Goal: Task Accomplishment & Management: Complete application form

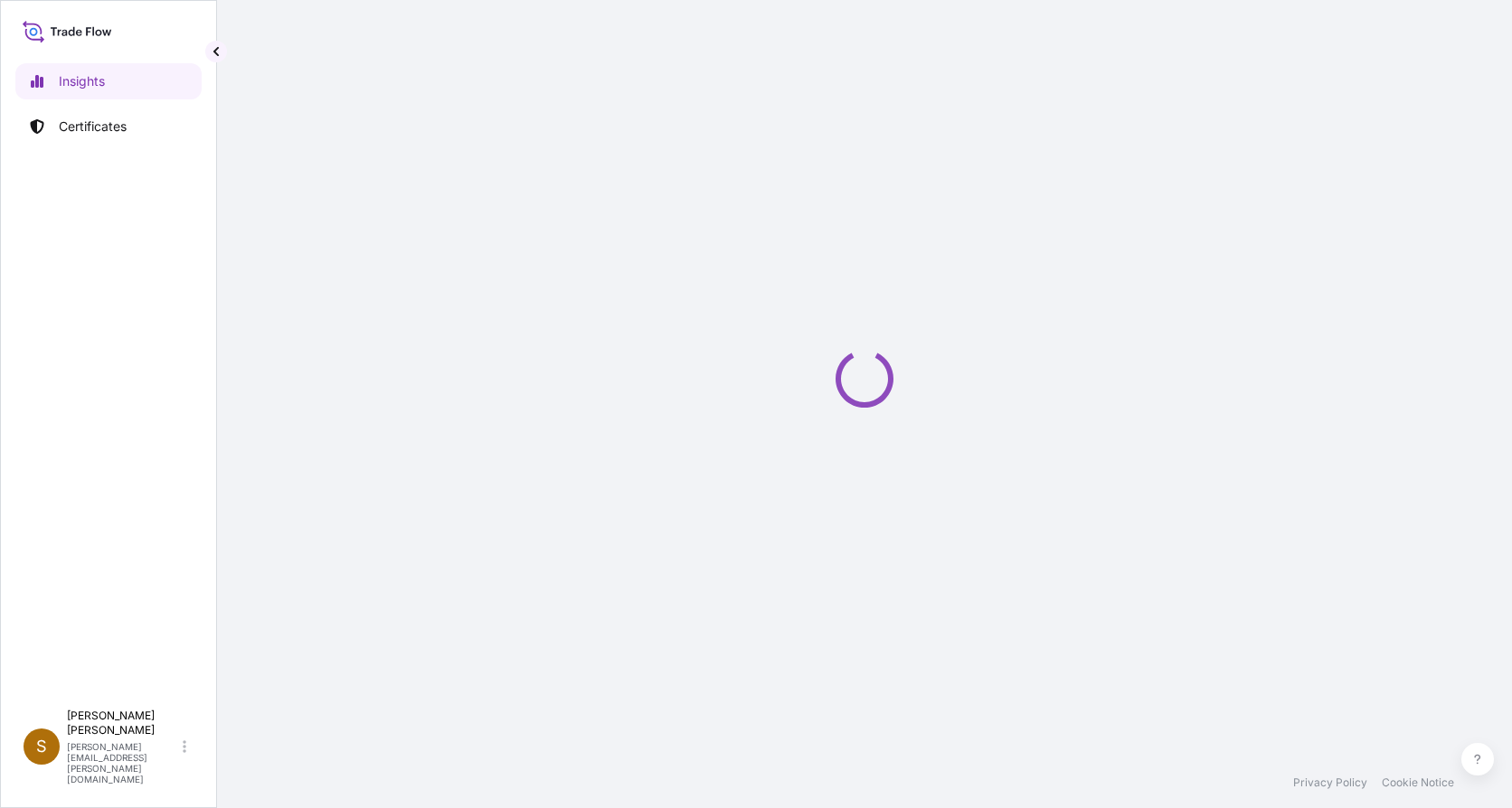
select select "2025"
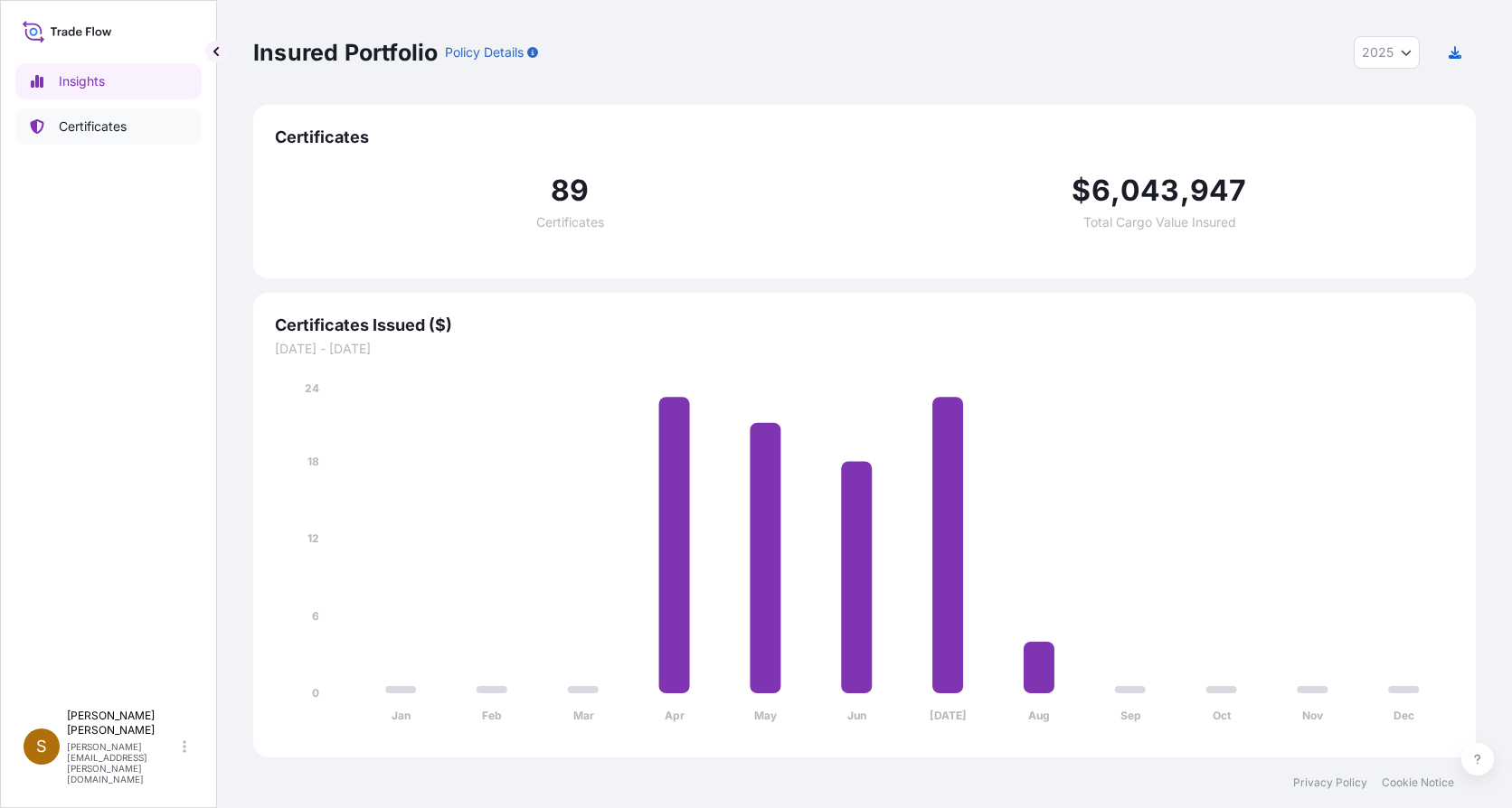
click at [107, 129] on p "Certificates" at bounding box center [92, 126] width 68 height 18
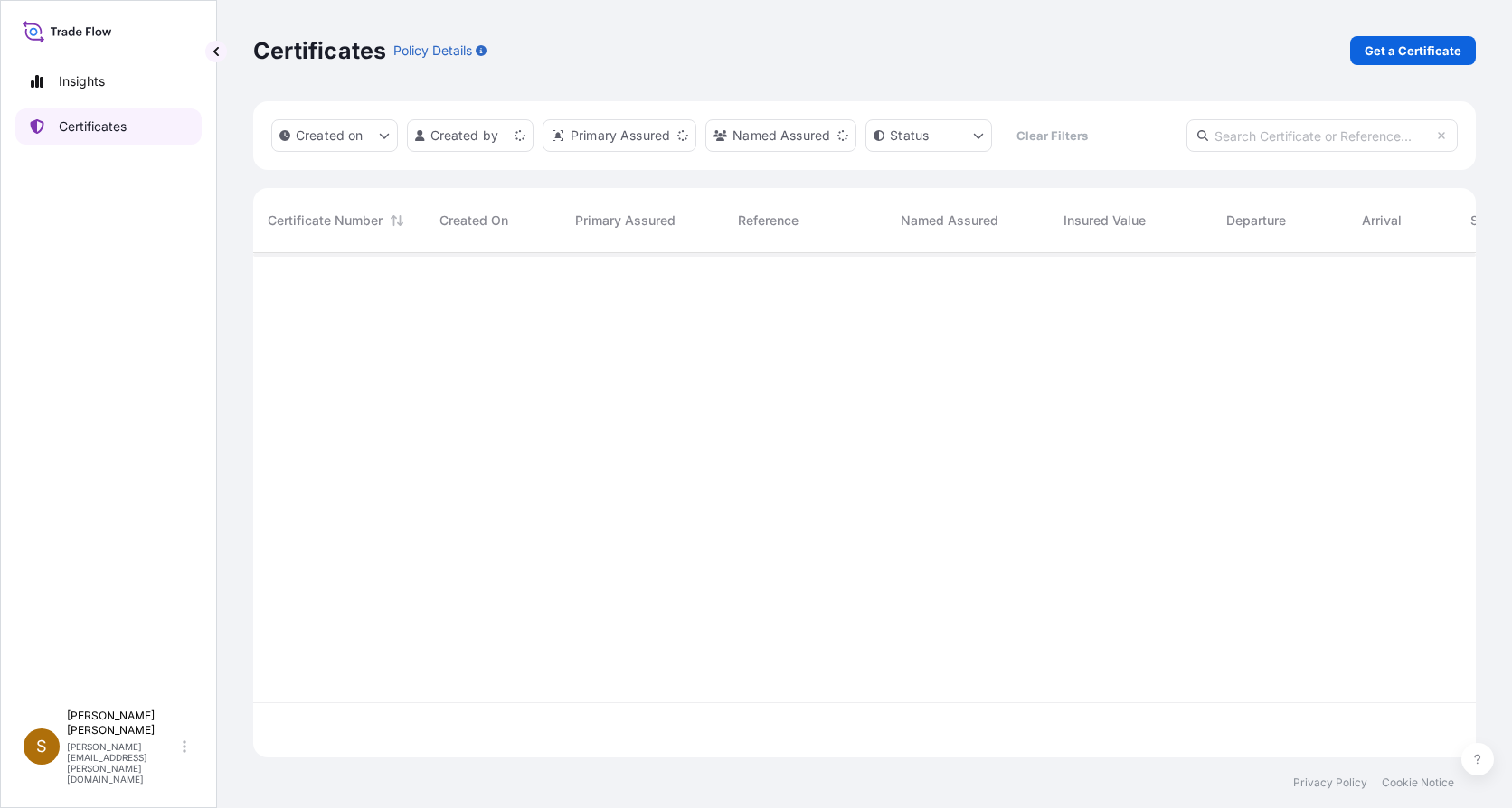
scroll to position [501, 1209]
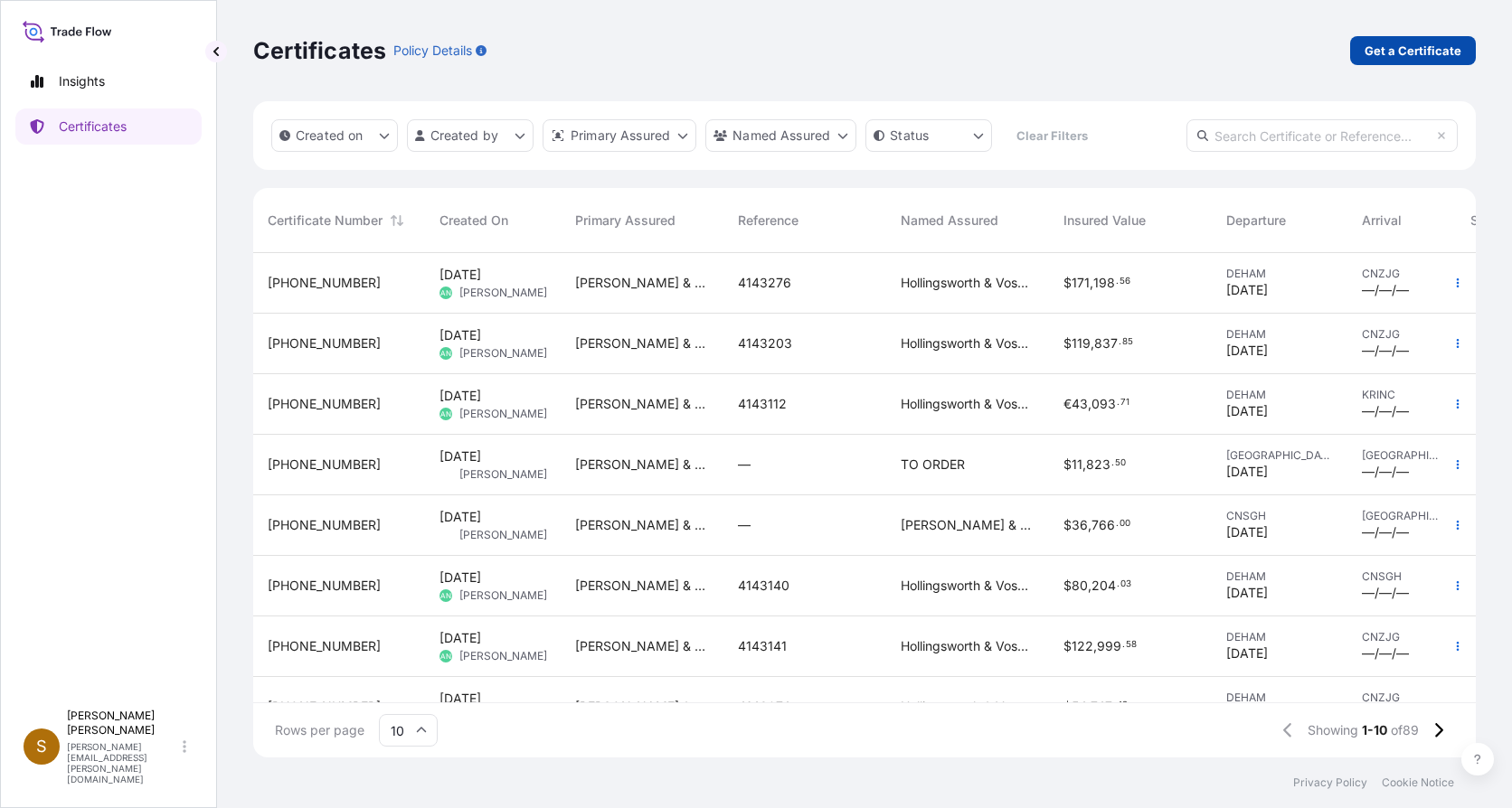
click at [1374, 49] on p "Get a Certificate" at bounding box center [1412, 50] width 97 height 18
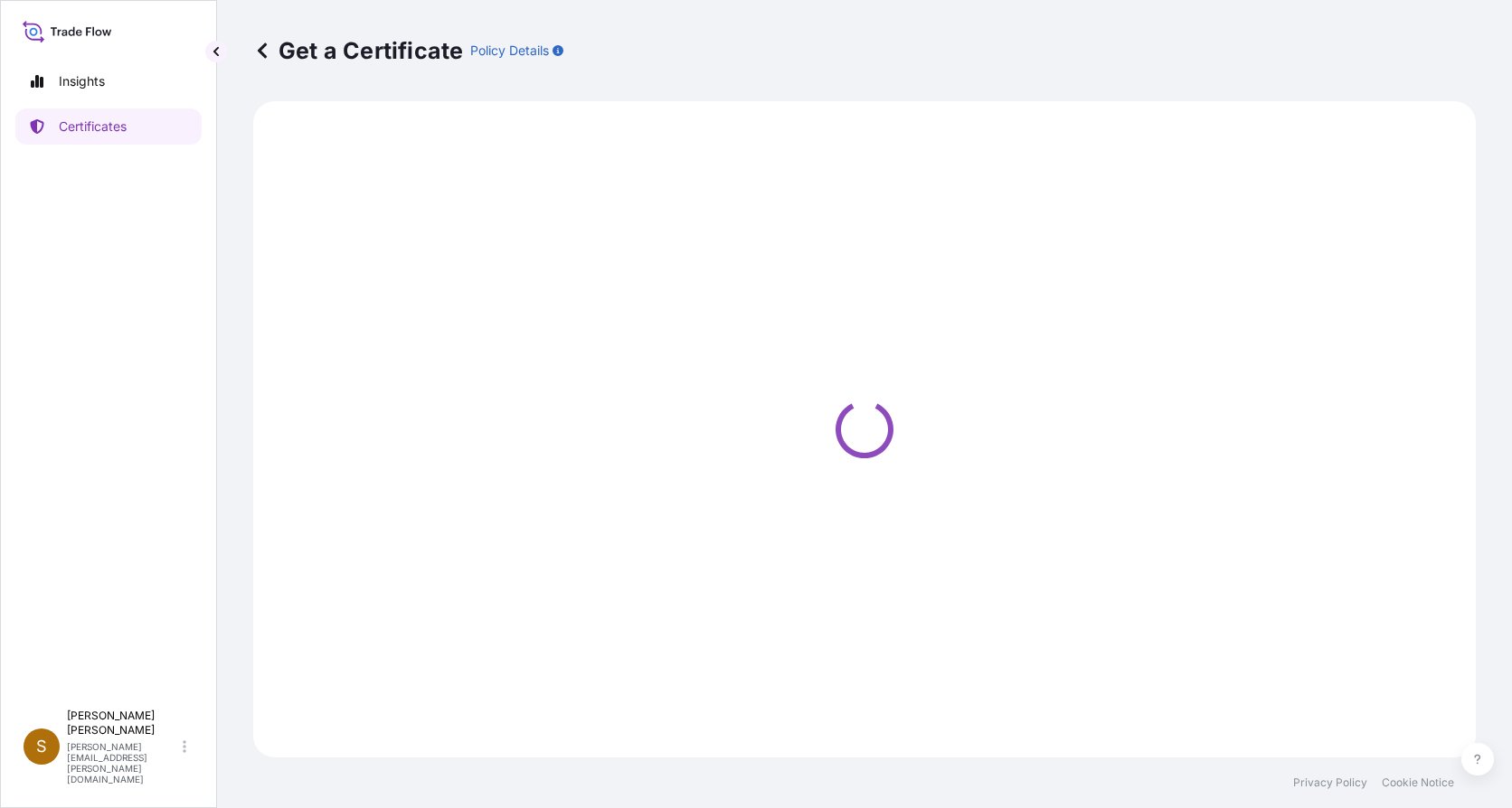
select select "Ocean Vessel"
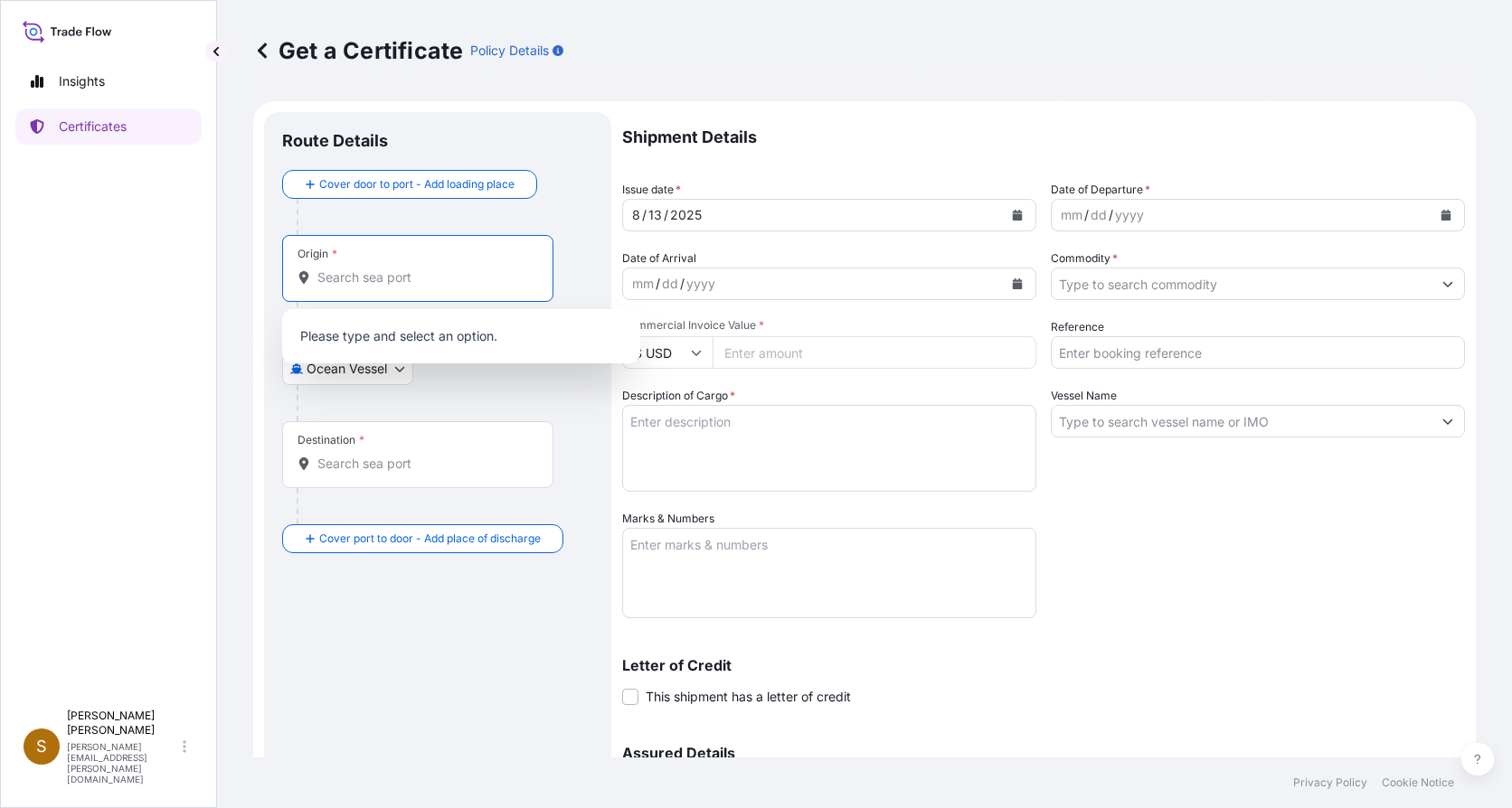
click at [350, 276] on input "Origin *" at bounding box center [424, 277] width 213 height 18
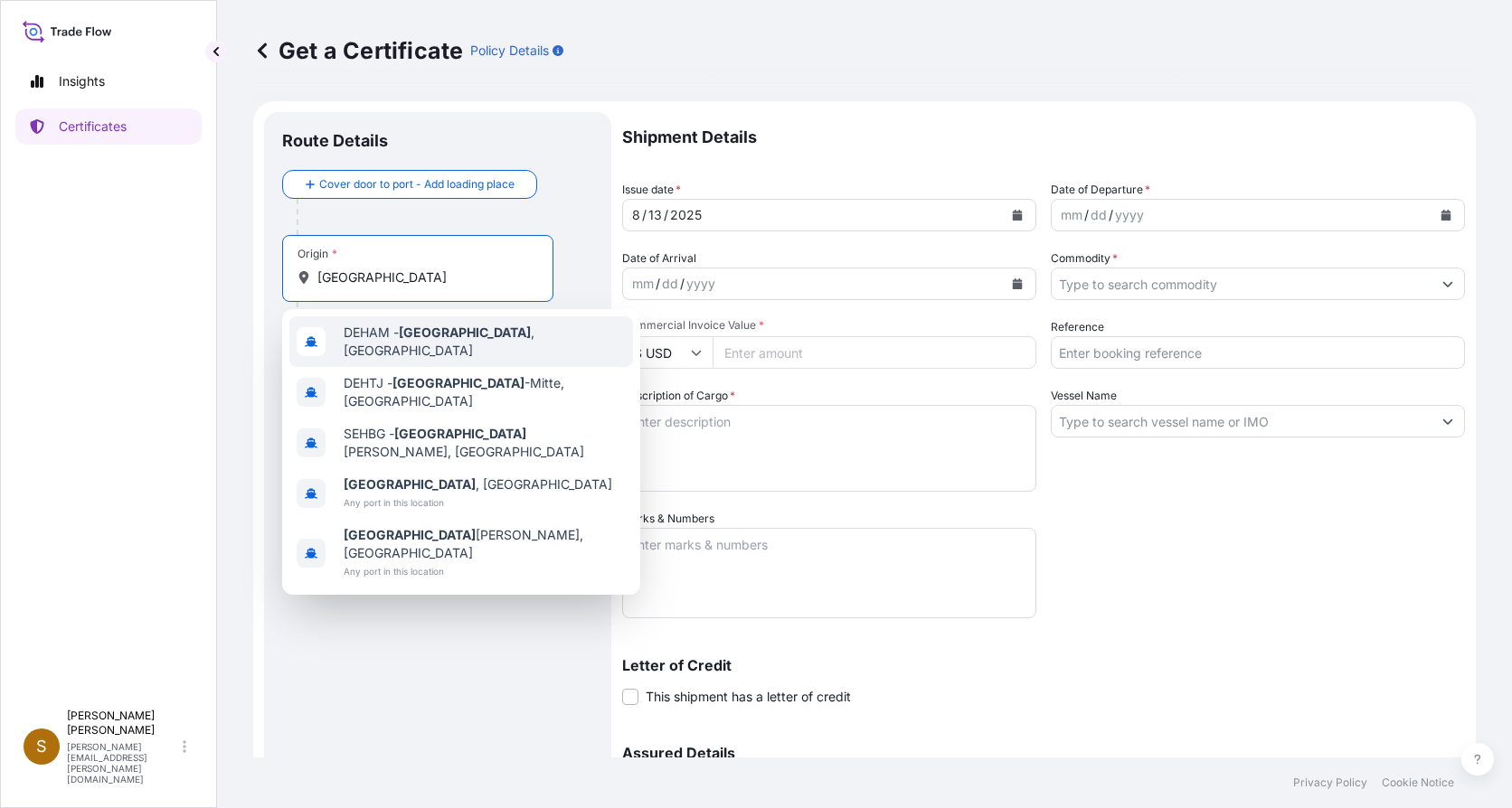
click at [375, 341] on span "DEHAM - Hamburg , Germany" at bounding box center [484, 341] width 282 height 36
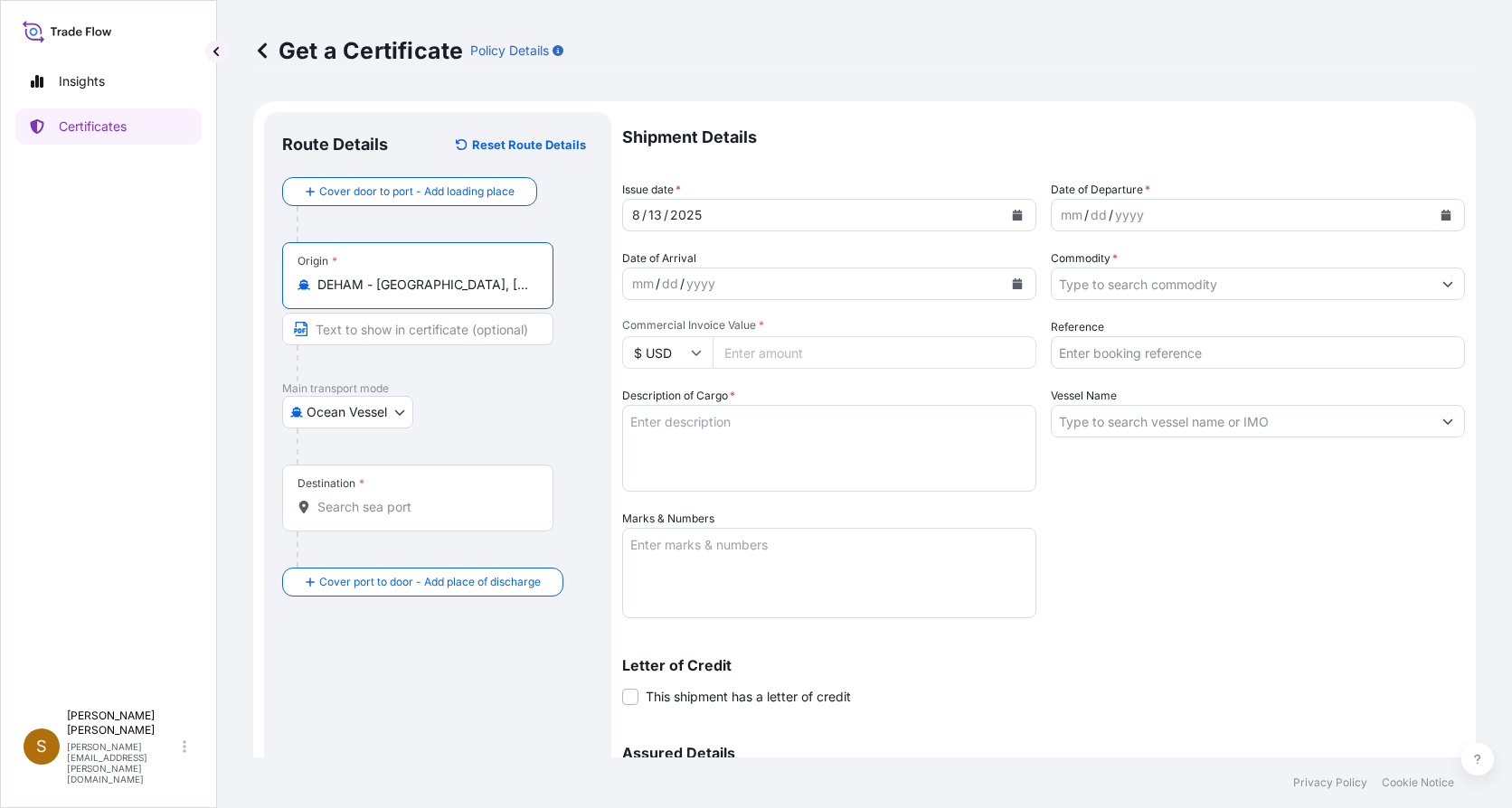
type input "DEHAM - Hamburg, Germany"
click at [368, 517] on div "Destination *" at bounding box center [417, 498] width 271 height 67
click at [368, 516] on input "Destination *" at bounding box center [424, 507] width 213 height 18
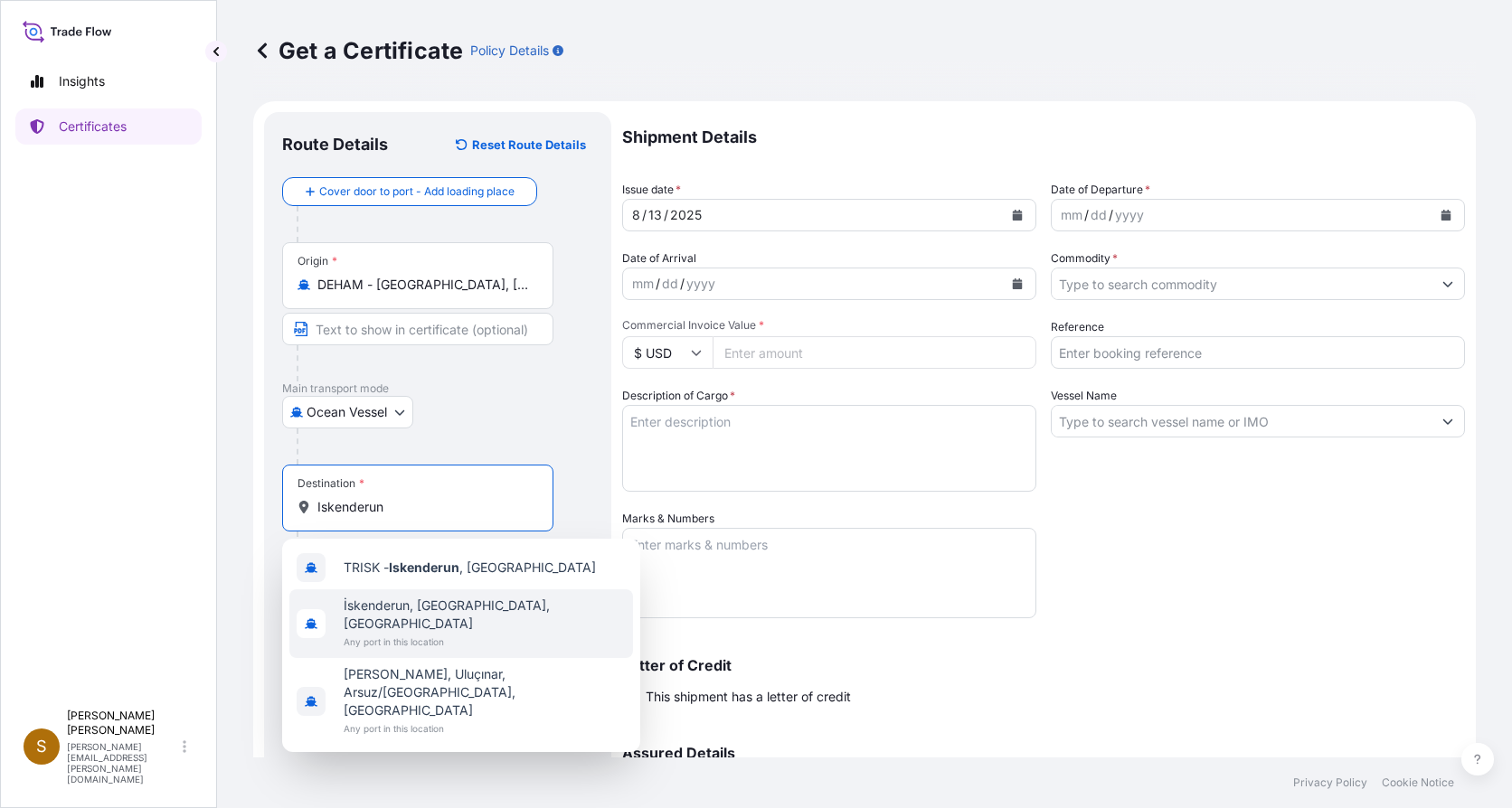
click at [398, 633] on span "Any port in this location" at bounding box center [484, 642] width 282 height 18
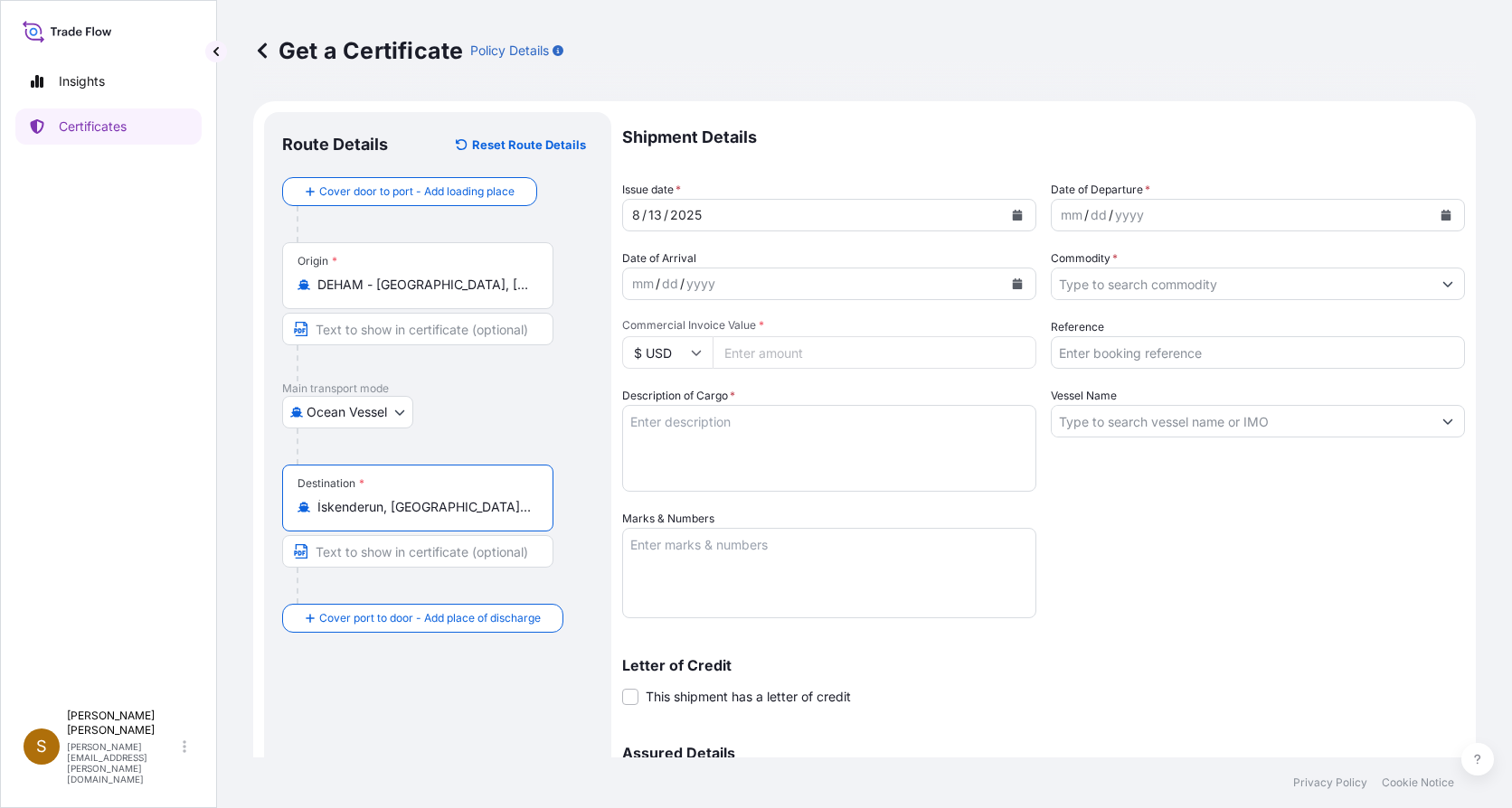
type input "İskenderun, Hatay, Türkiye"
click at [1059, 218] on div "mm" at bounding box center [1072, 215] width 25 height 22
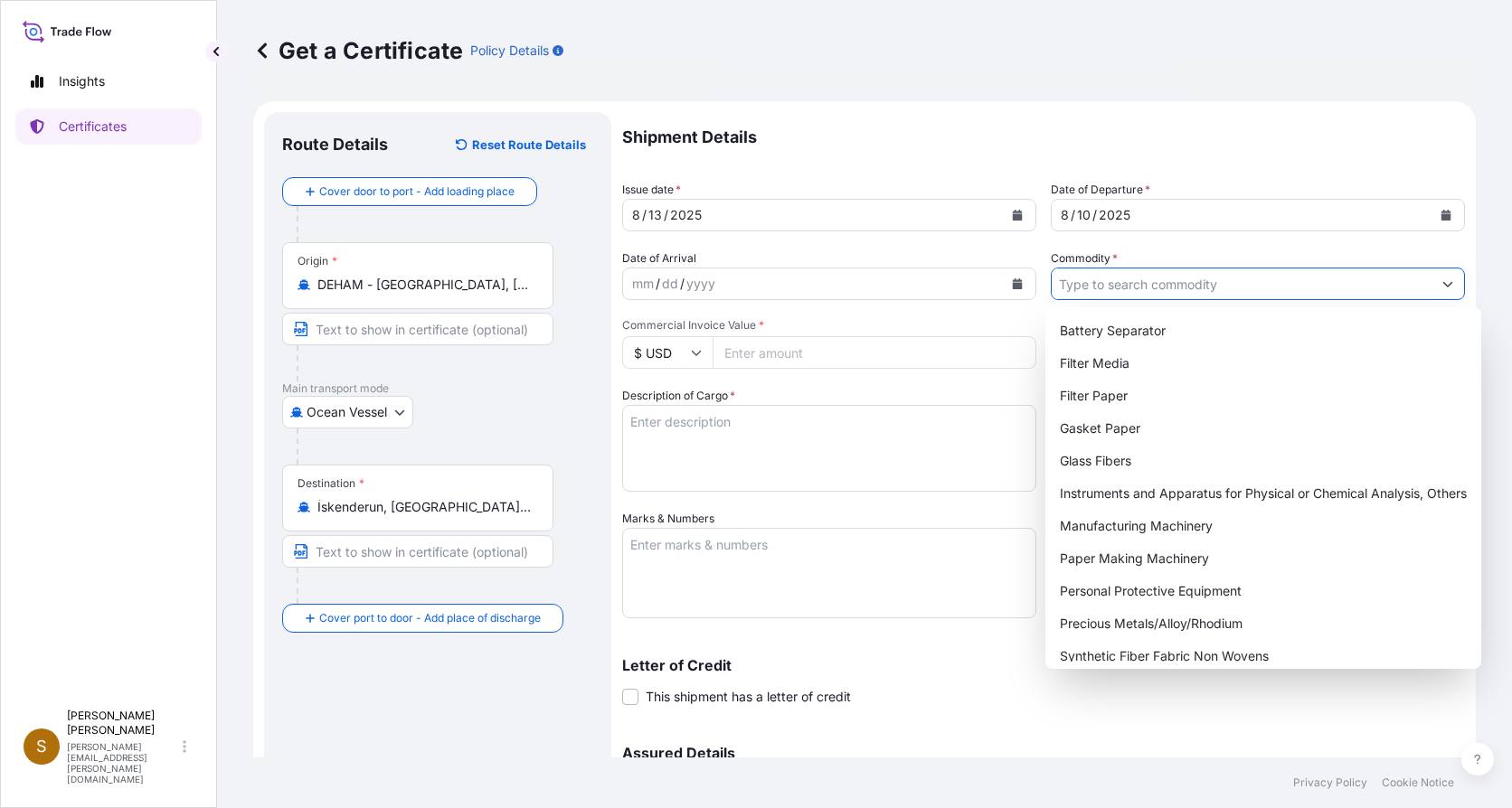
click at [1087, 291] on input "Commodity *" at bounding box center [1241, 283] width 380 height 32
click at [1106, 386] on div "Filter Paper" at bounding box center [1262, 395] width 422 height 32
type input "Filter Paper"
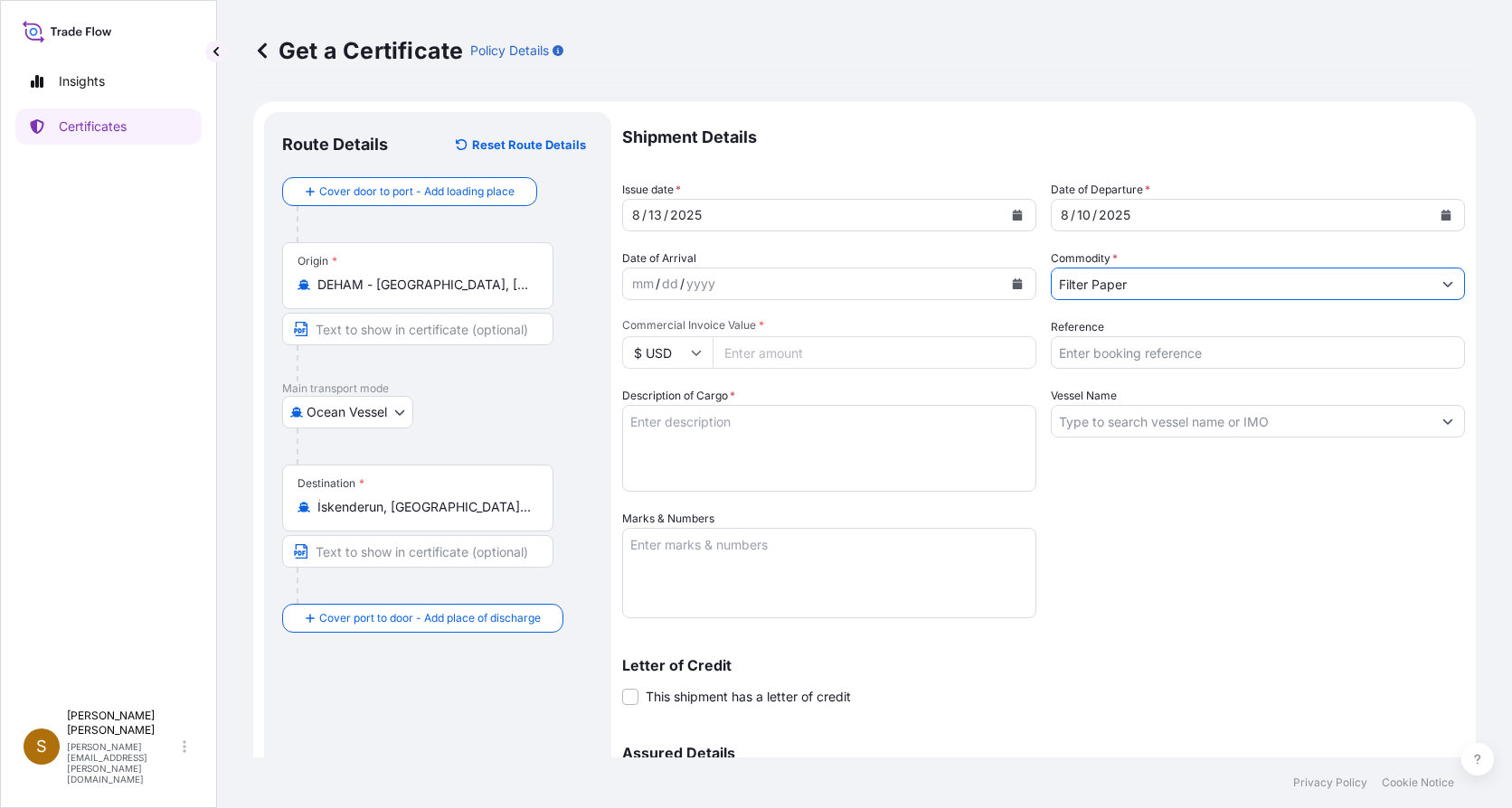
click at [1100, 352] on input "Reference" at bounding box center [1258, 352] width 414 height 32
type input "4143261"
click at [1146, 428] on input "Vessel Name" at bounding box center [1241, 421] width 380 height 32
type input "M"
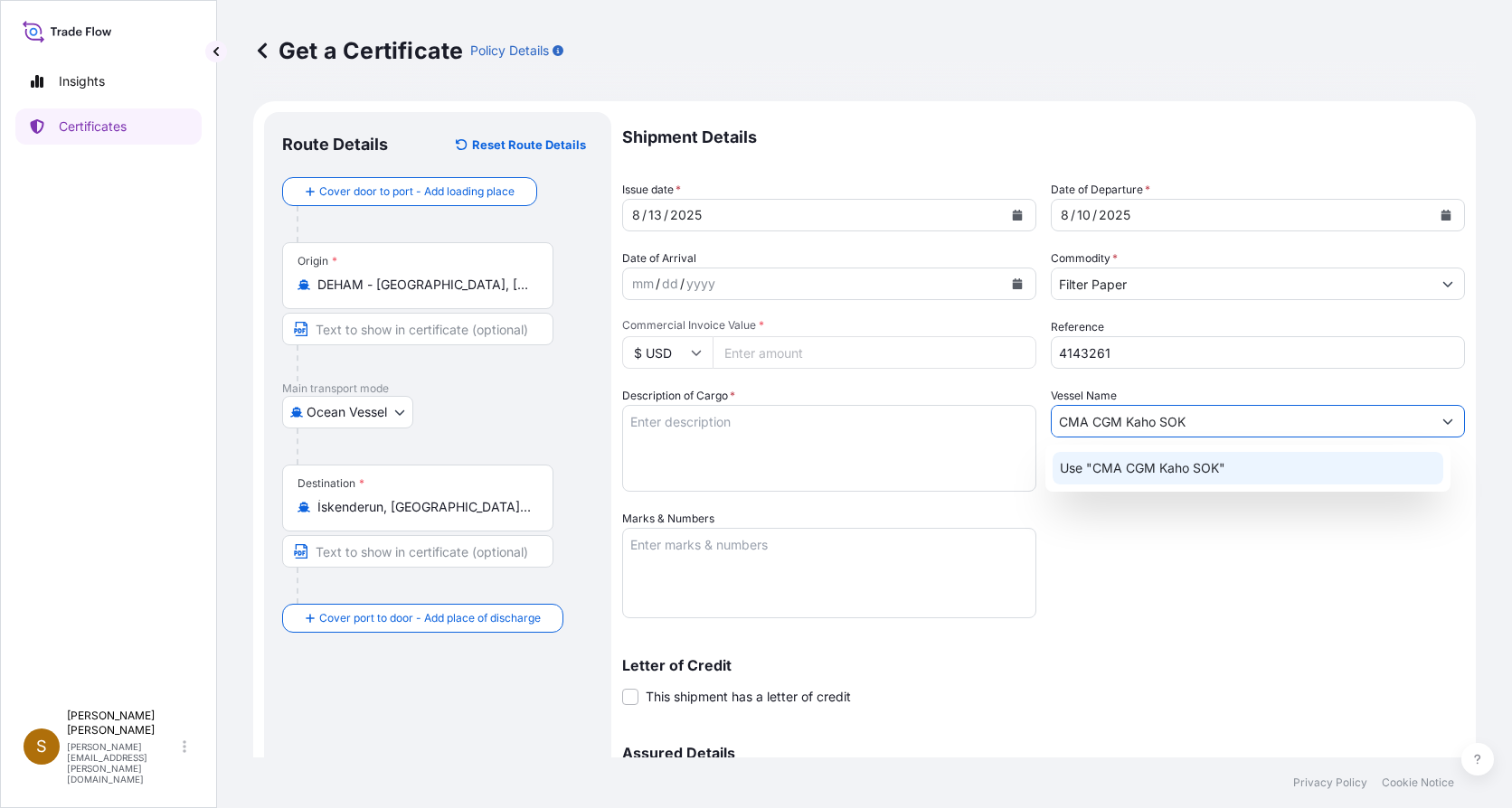
click at [1139, 475] on p "Use "CMA CGM Kaho SOK"" at bounding box center [1142, 468] width 165 height 18
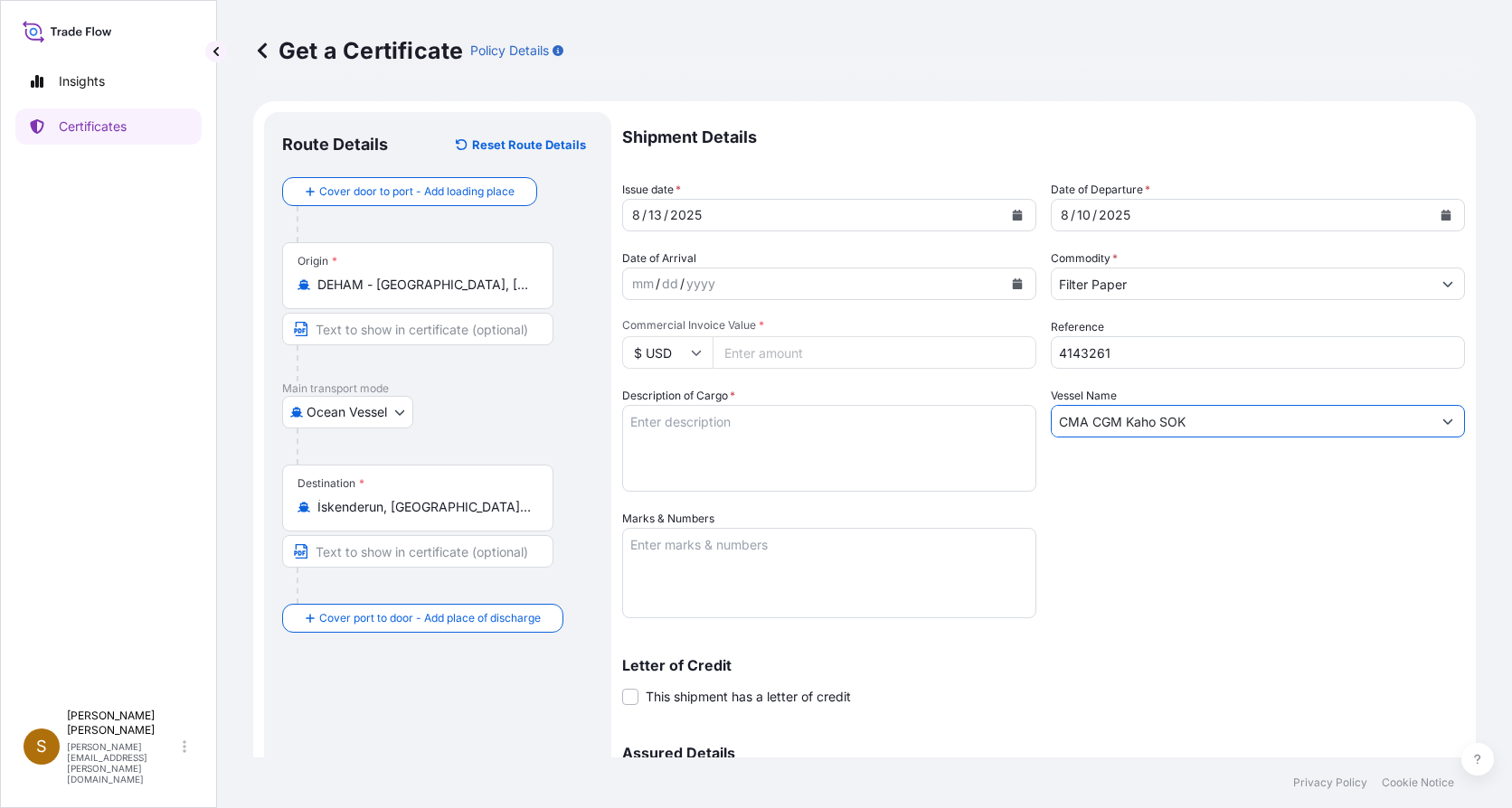
type input "CMA CGM Kaho SOK"
click at [695, 354] on icon at bounding box center [697, 353] width 10 height 6
click at [661, 409] on div "€ EUR" at bounding box center [667, 402] width 76 height 34
type input "€ EUR"
click at [756, 350] on input "Commercial Invoice Value *" at bounding box center [874, 352] width 324 height 32
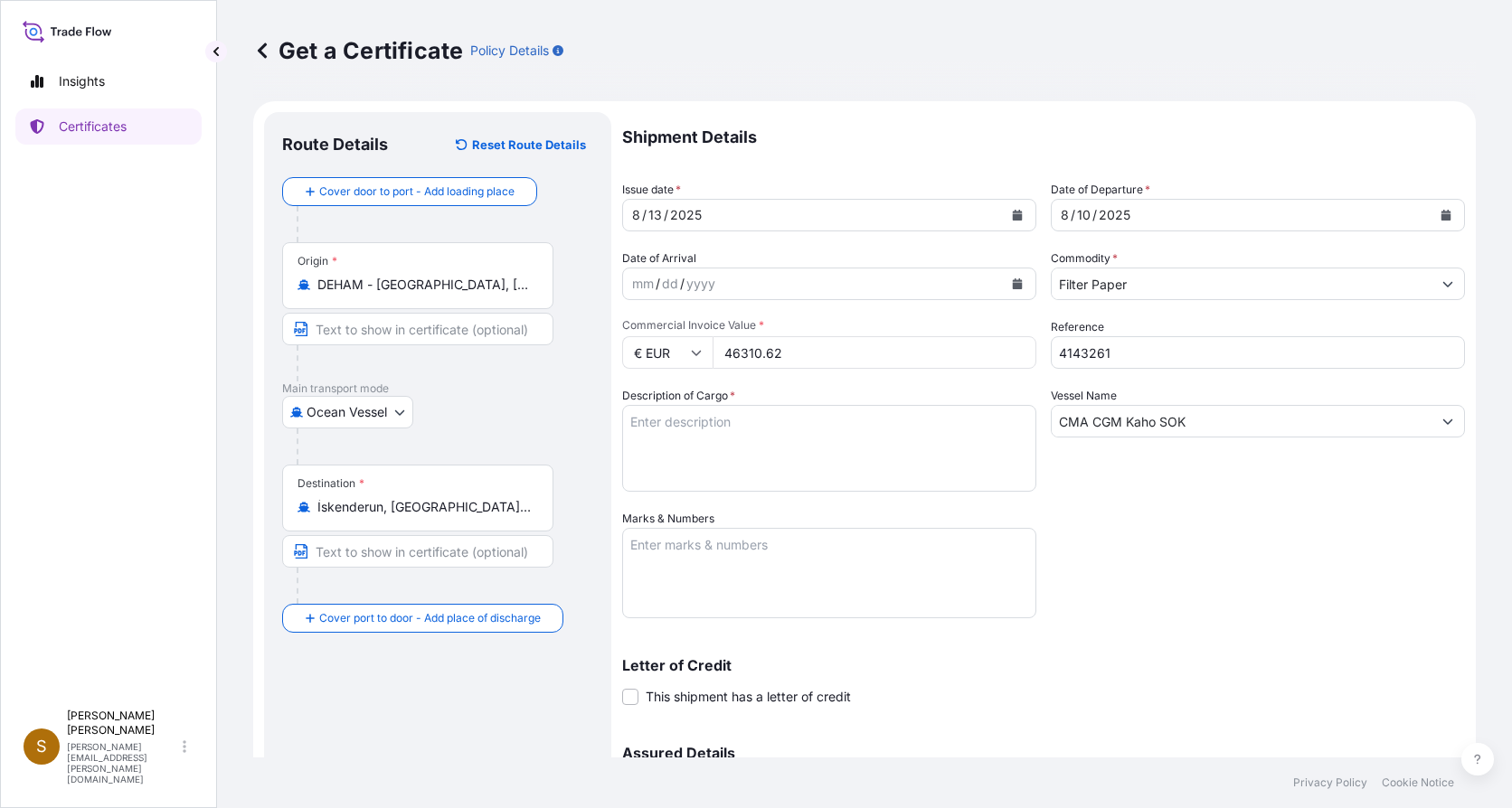
type input "46310.62"
click at [723, 441] on textarea "Description of Cargo *" at bounding box center [829, 448] width 414 height 87
type textarea "45 Pallets Filter Paper in Reels/Micro Glass Fibre Media, 4995,4 kgs"
click at [771, 563] on textarea "Marks & Numbers" at bounding box center [829, 573] width 414 height 90
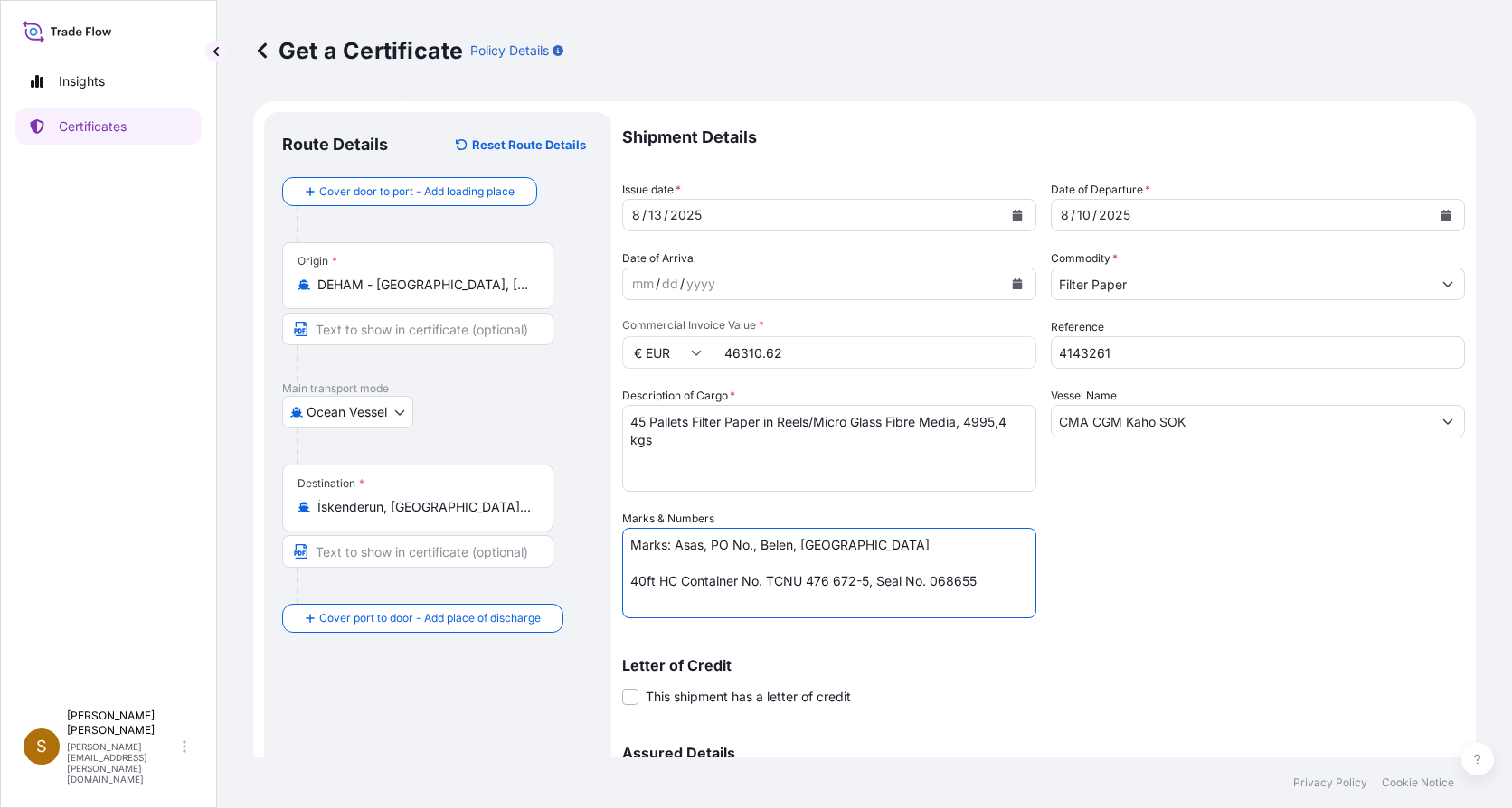
scroll to position [181, 0]
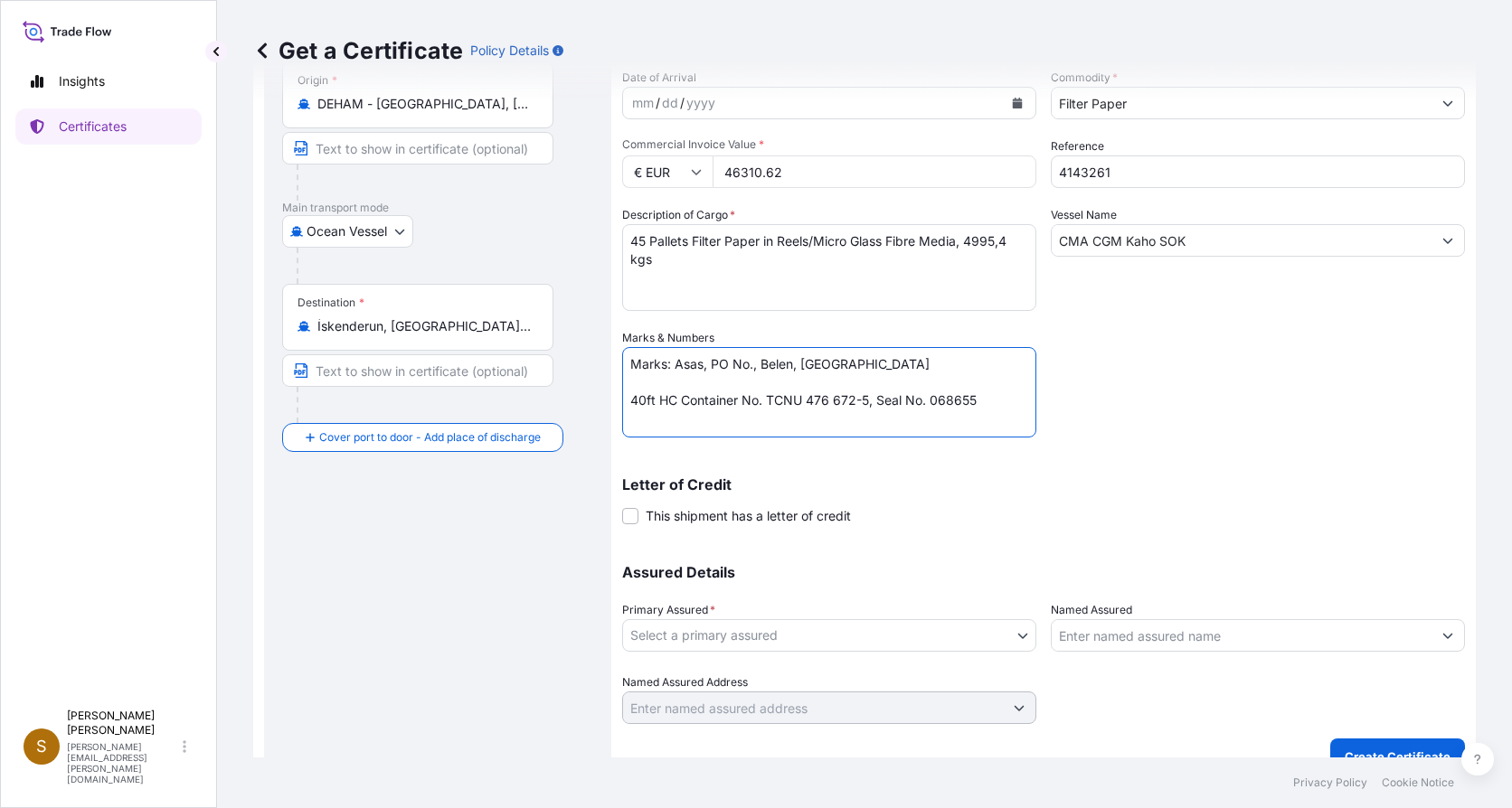
type textarea "Marks: Asas, PO No., Belen, Turkey 40ft HC Container No. TCNU 476 672-5, Seal N…"
click at [1021, 638] on body "Insights Certificates S Sandra Forster sandra.forster@hovo.de Get a Certificate…" at bounding box center [756, 404] width 1512 height 808
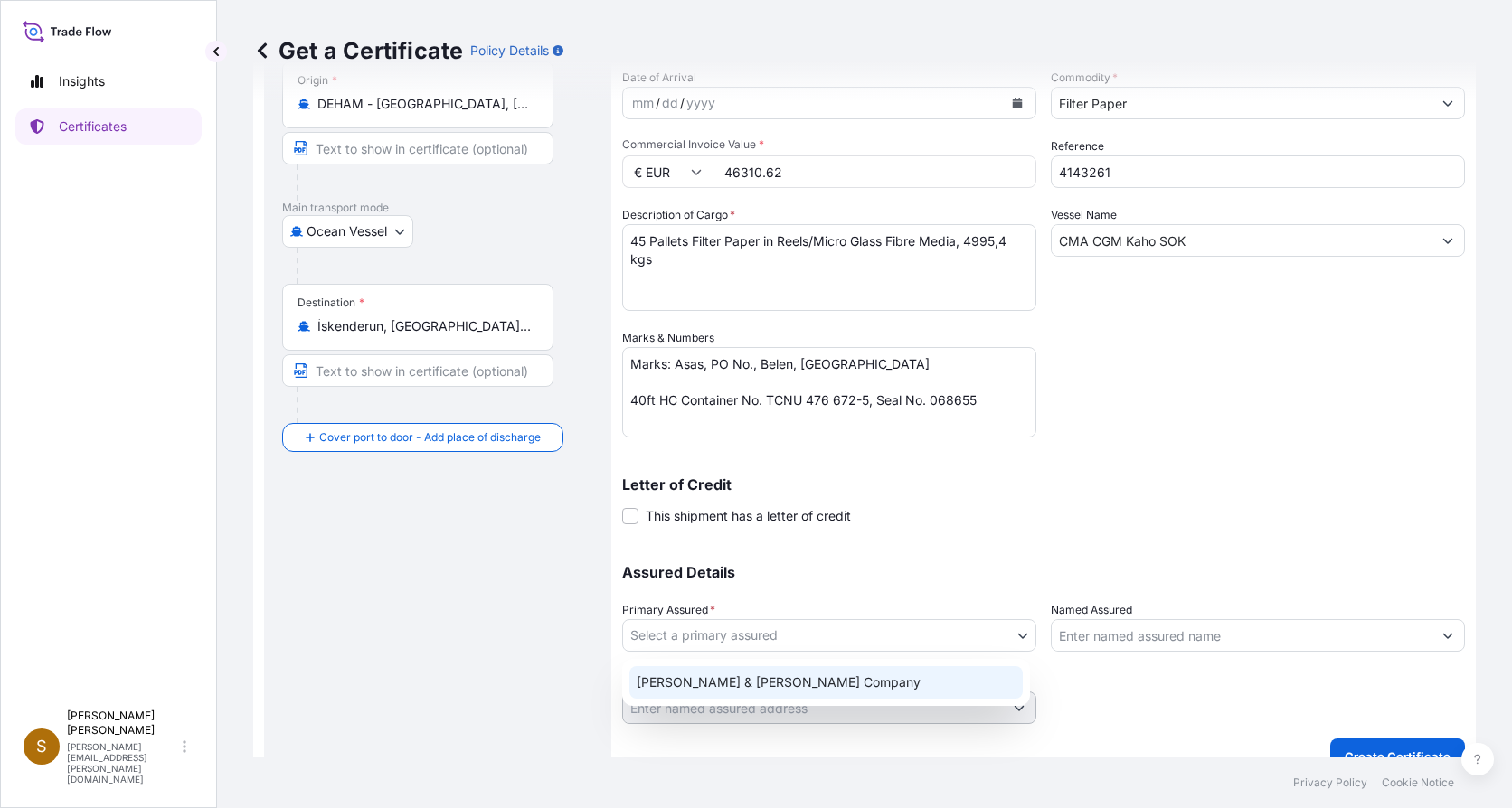
click at [839, 686] on div "Hollingsworth & Vose Company" at bounding box center [826, 682] width 393 height 32
select select "31506"
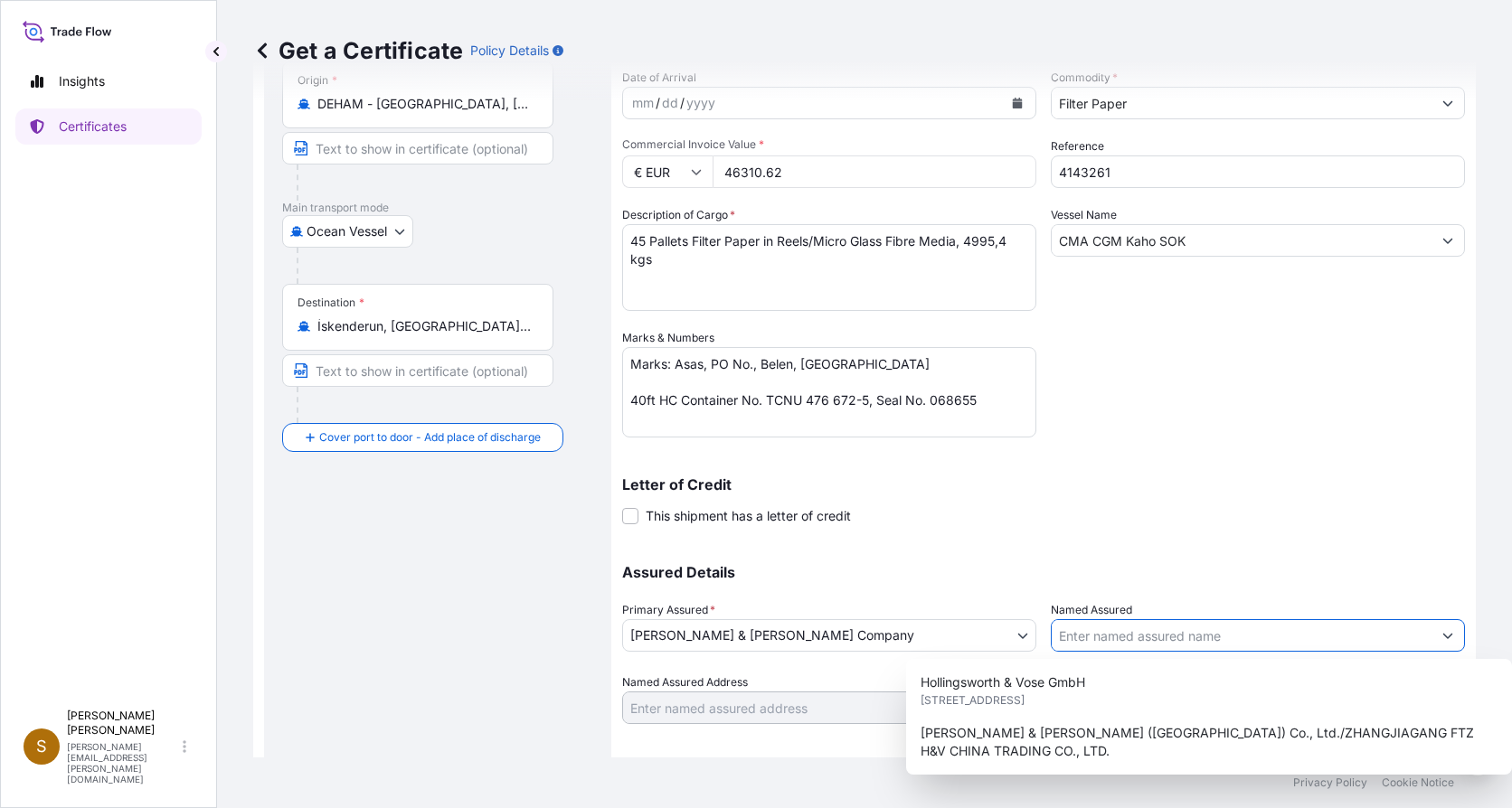
click at [1443, 635] on icon "Show suggestions" at bounding box center [1447, 635] width 11 height 11
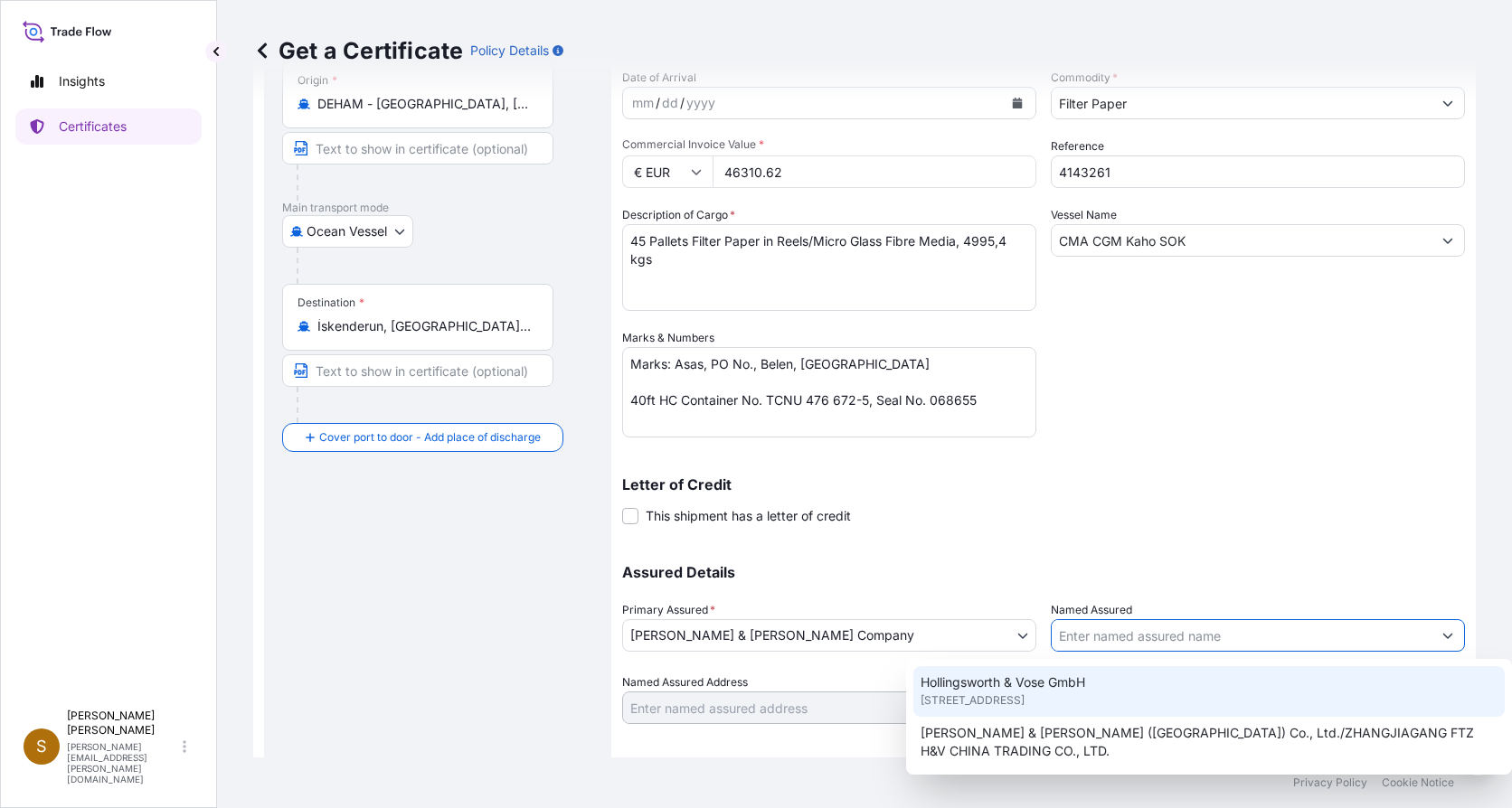
click at [1025, 700] on span "Berleburger Str. 71, 35116, Hatzfeld/Eder, GERMANY" at bounding box center [972, 700] width 104 height 18
type input "Hollingsworth & Vose GmbH"
type input "Berleburger Str. 71"
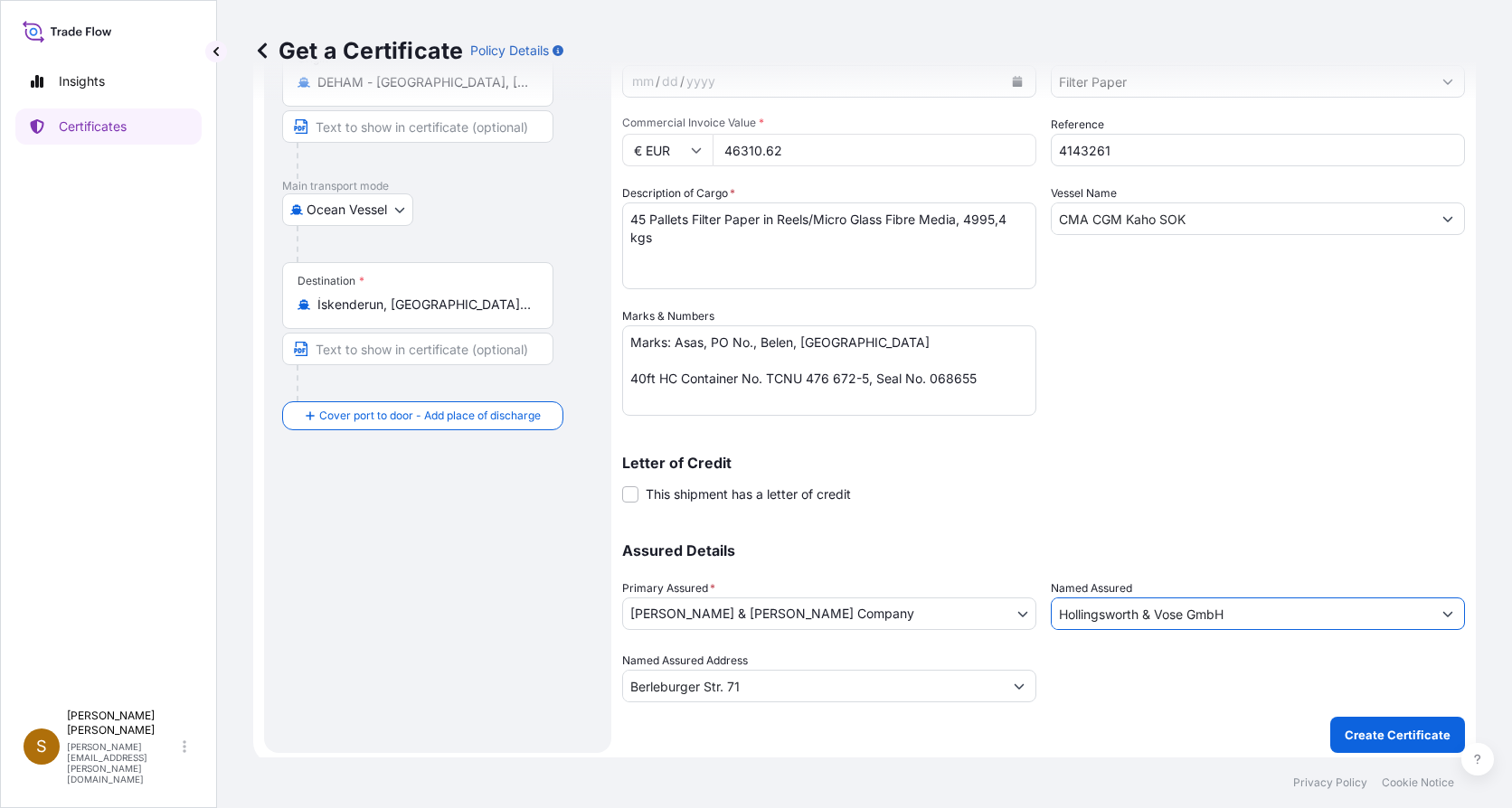
scroll to position [208, 0]
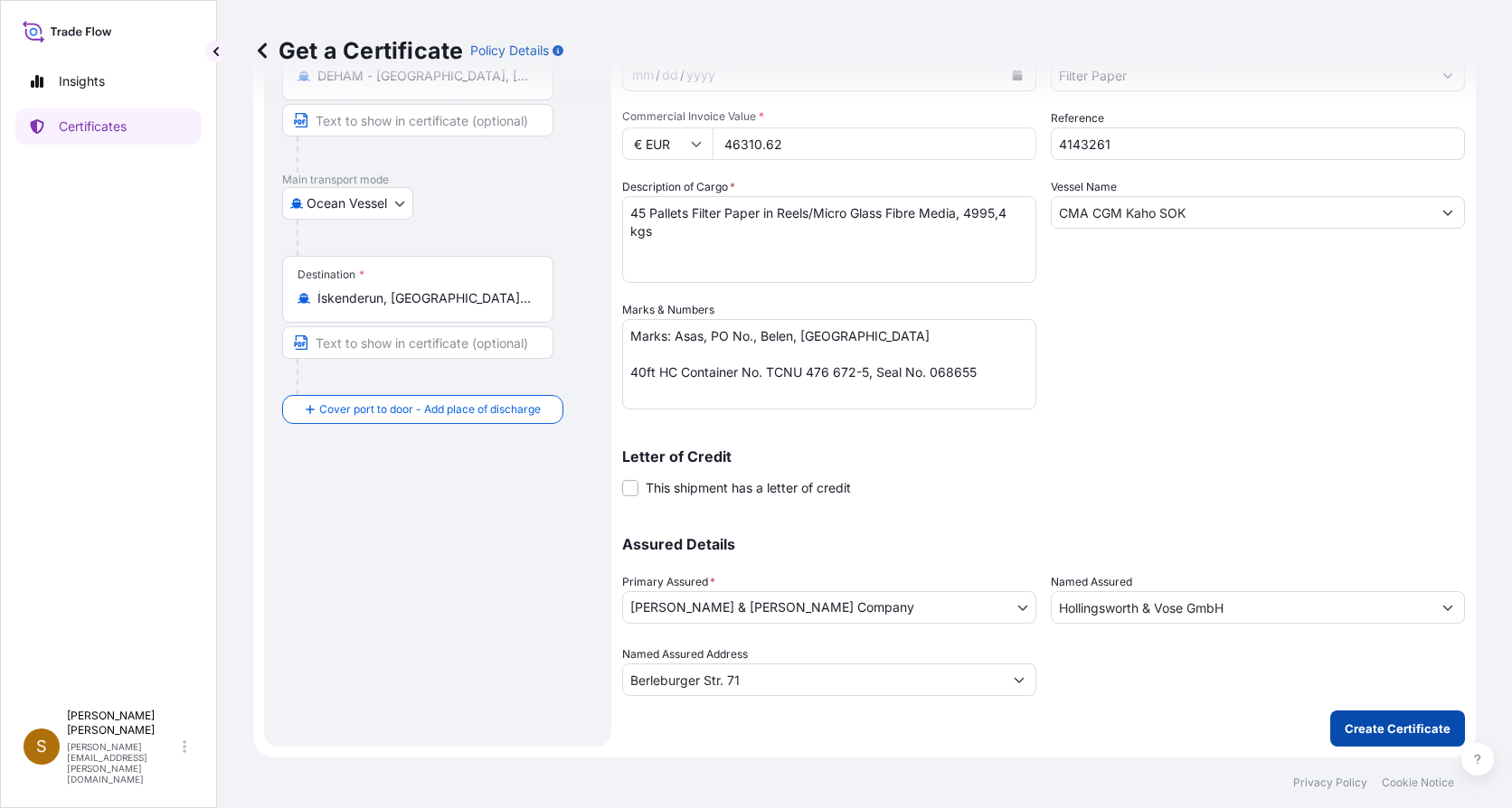
click at [1361, 725] on p "Create Certificate" at bounding box center [1397, 728] width 106 height 18
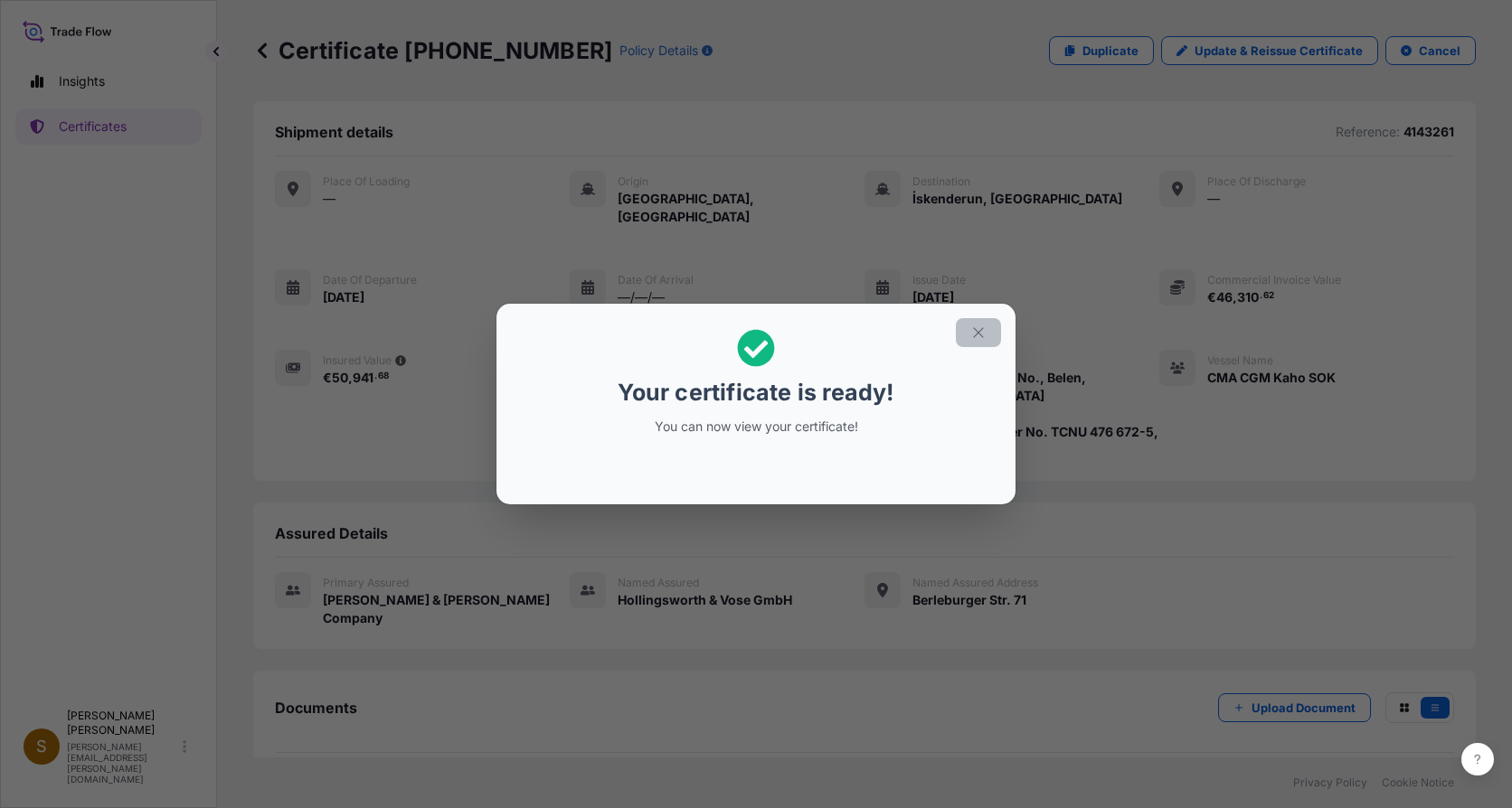
click at [982, 335] on icon "button" at bounding box center [978, 333] width 17 height 17
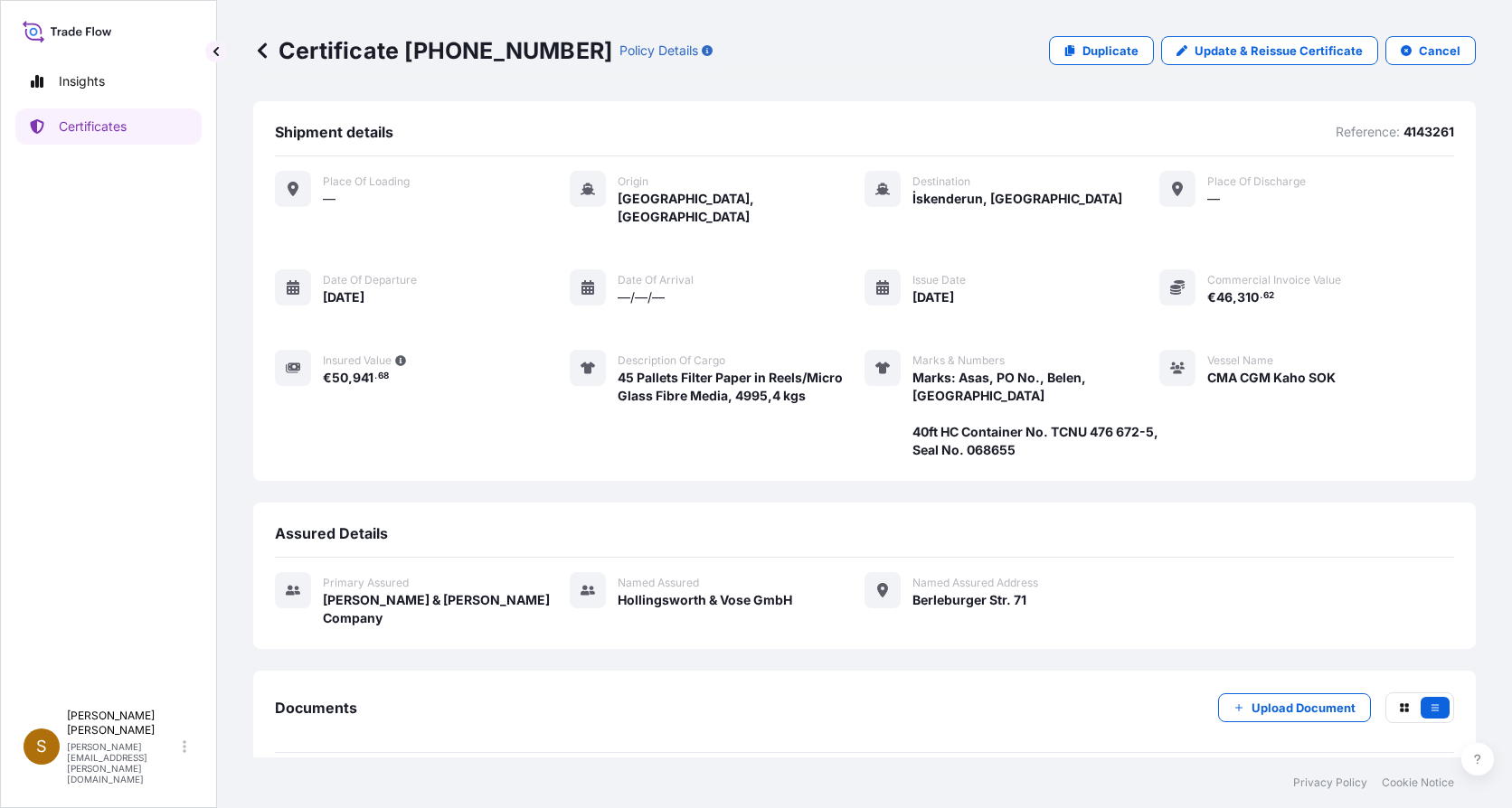
scroll to position [28, 0]
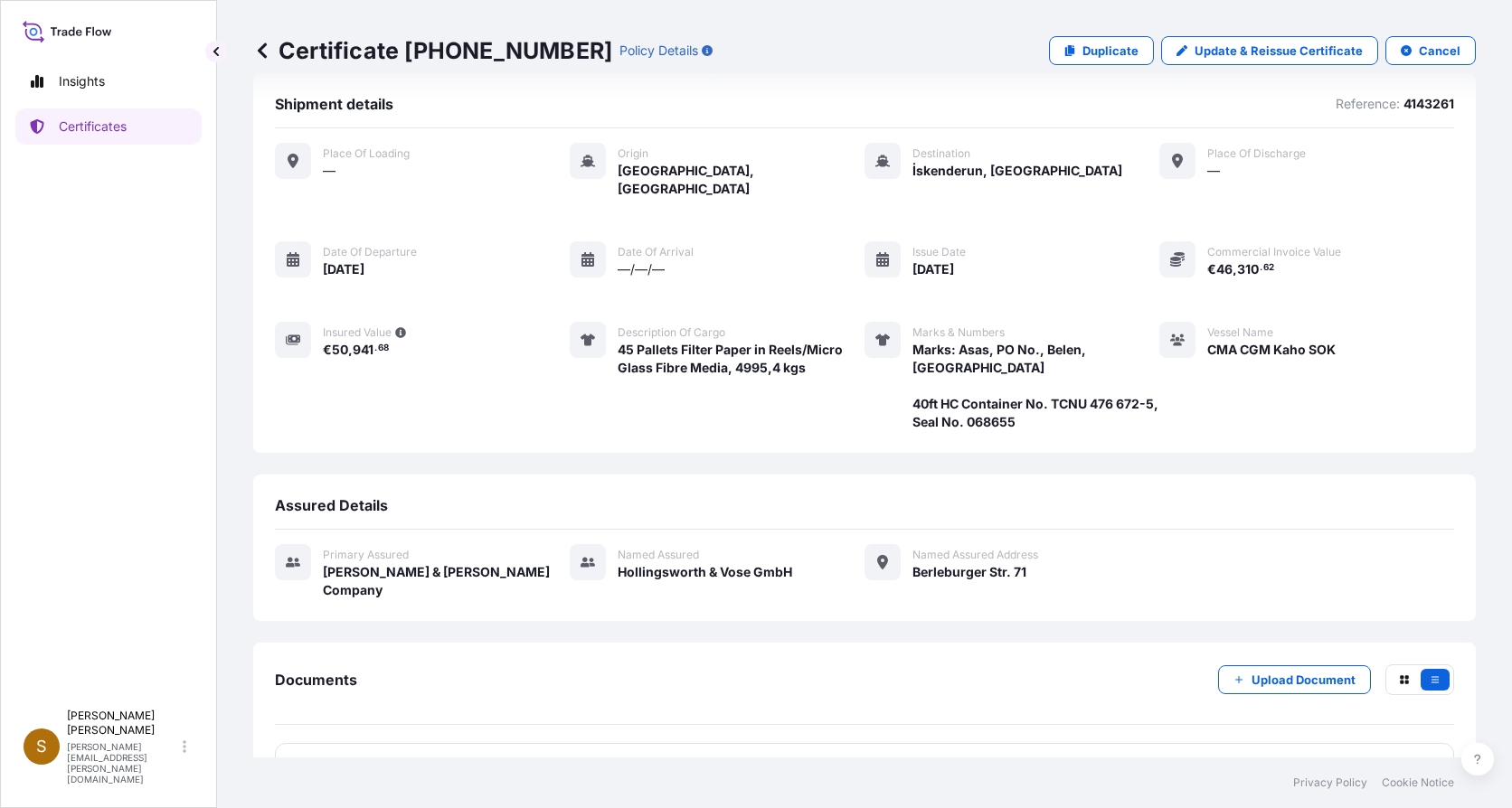
click at [341, 757] on span "Certificate" at bounding box center [355, 766] width 66 height 18
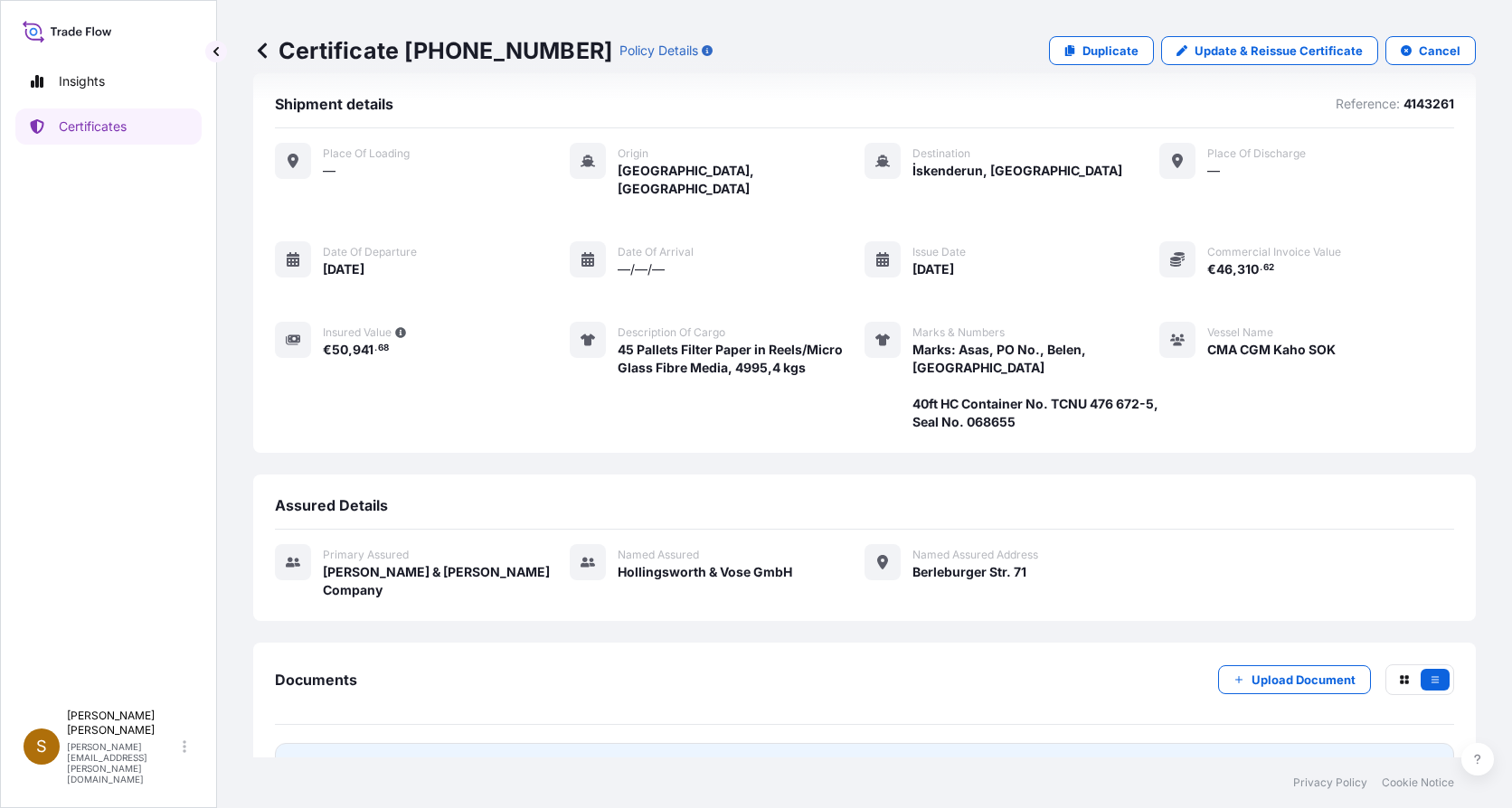
click at [363, 757] on span "Certificate" at bounding box center [355, 766] width 66 height 18
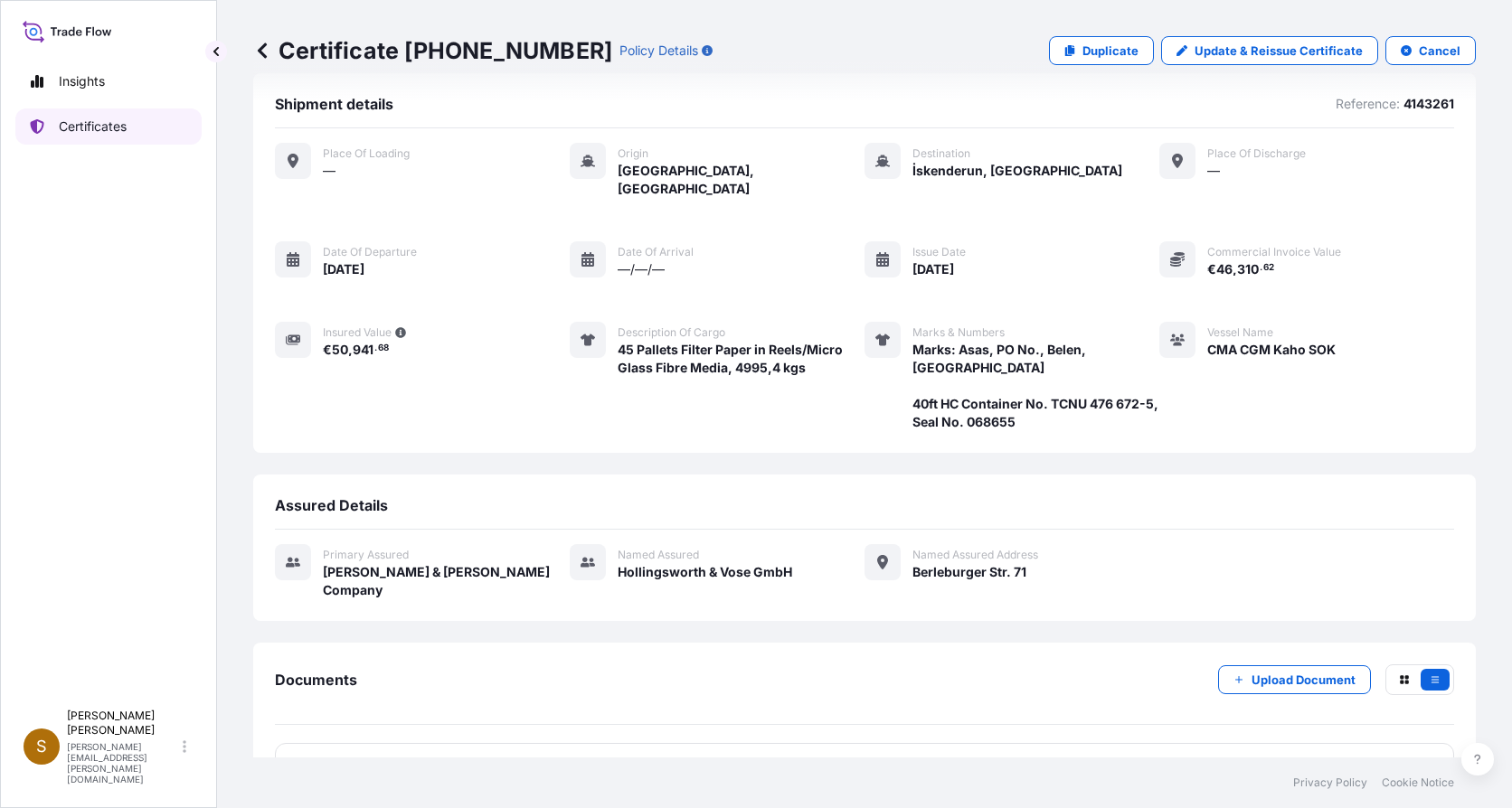
click at [121, 129] on p "Certificates" at bounding box center [92, 126] width 68 height 18
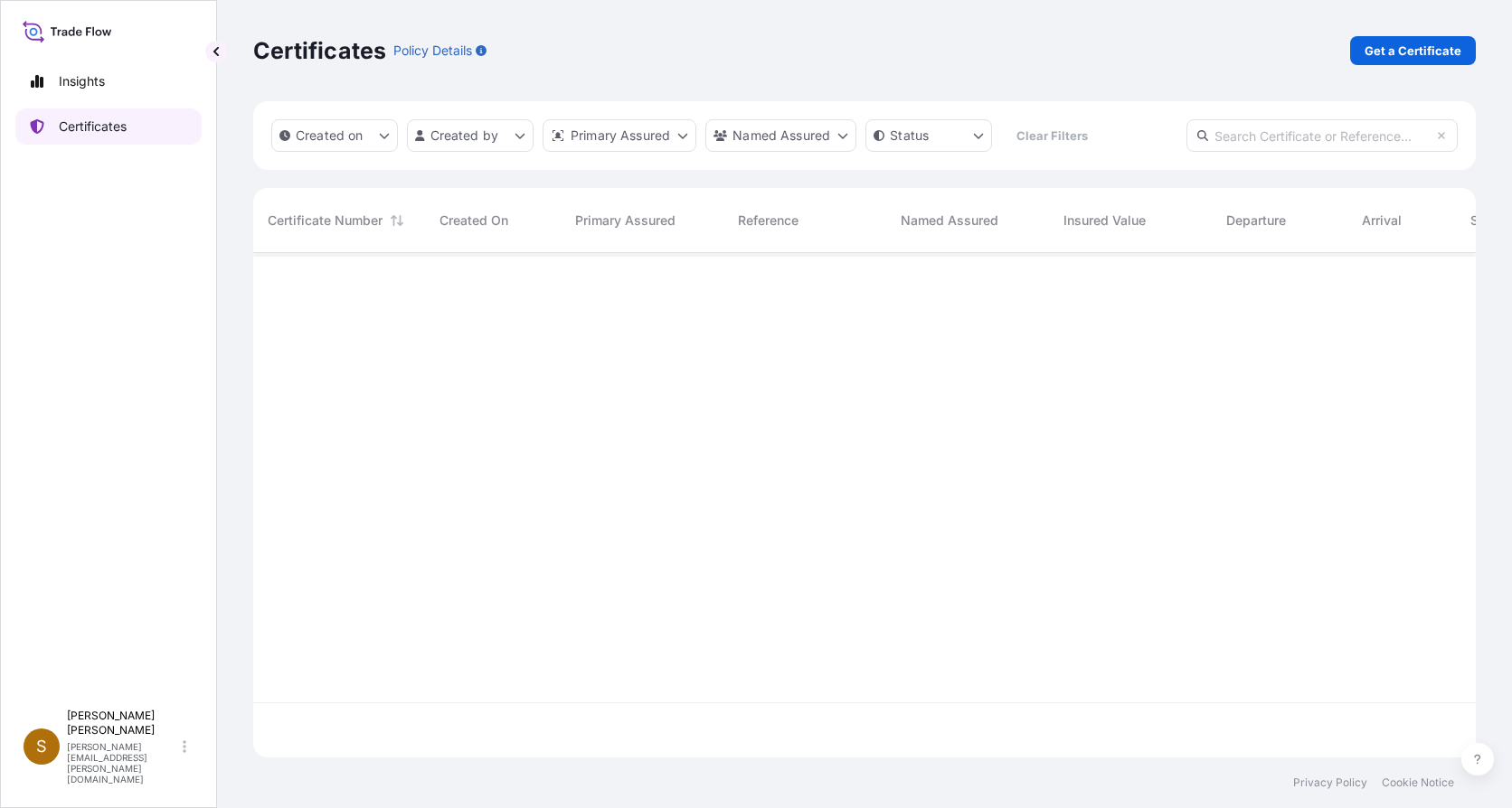
scroll to position [501, 1209]
click at [1403, 53] on p "Get a Certificate" at bounding box center [1412, 50] width 97 height 18
select select "Ocean Vessel"
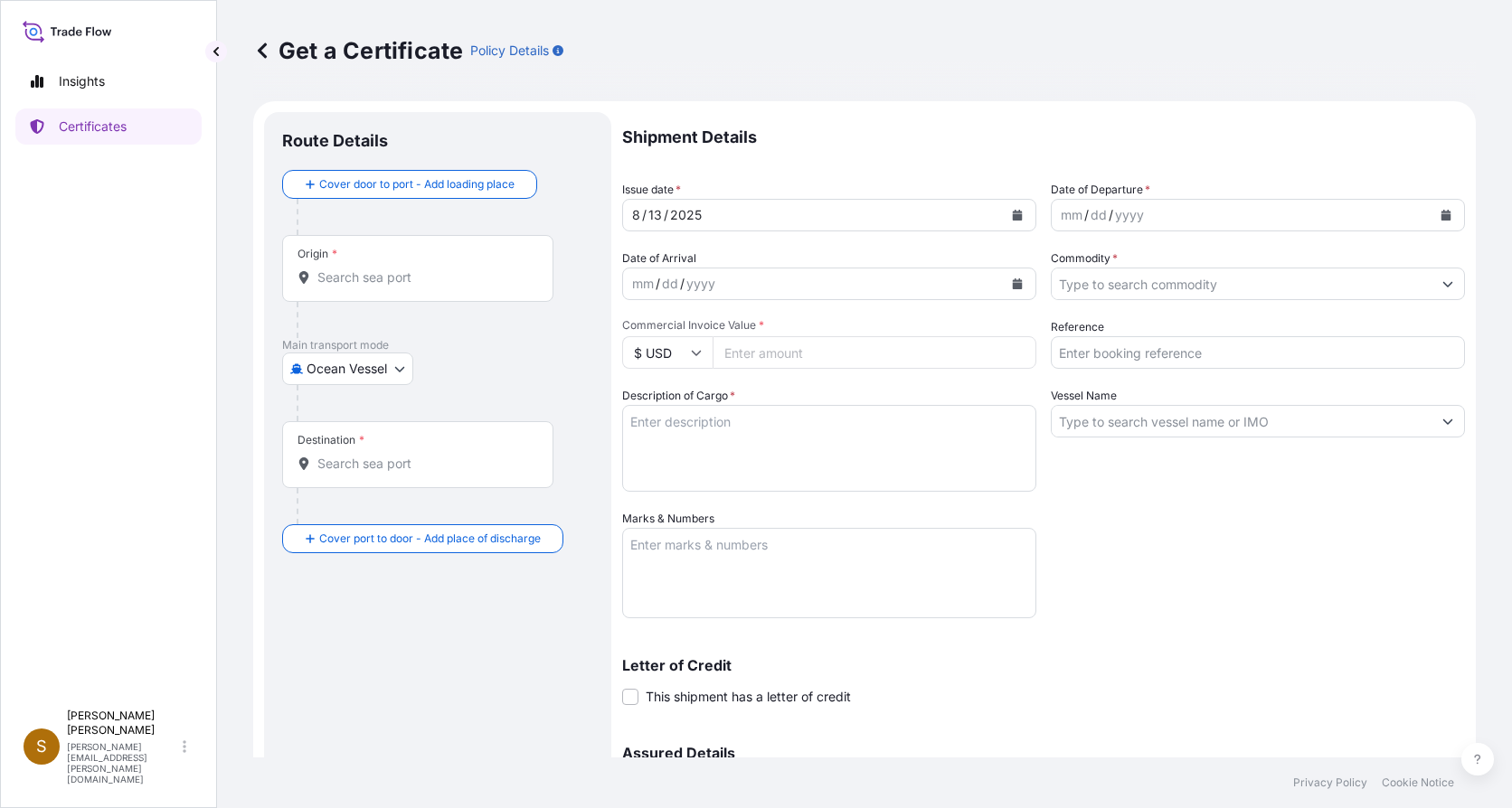
click at [377, 274] on input "Origin *" at bounding box center [424, 277] width 213 height 18
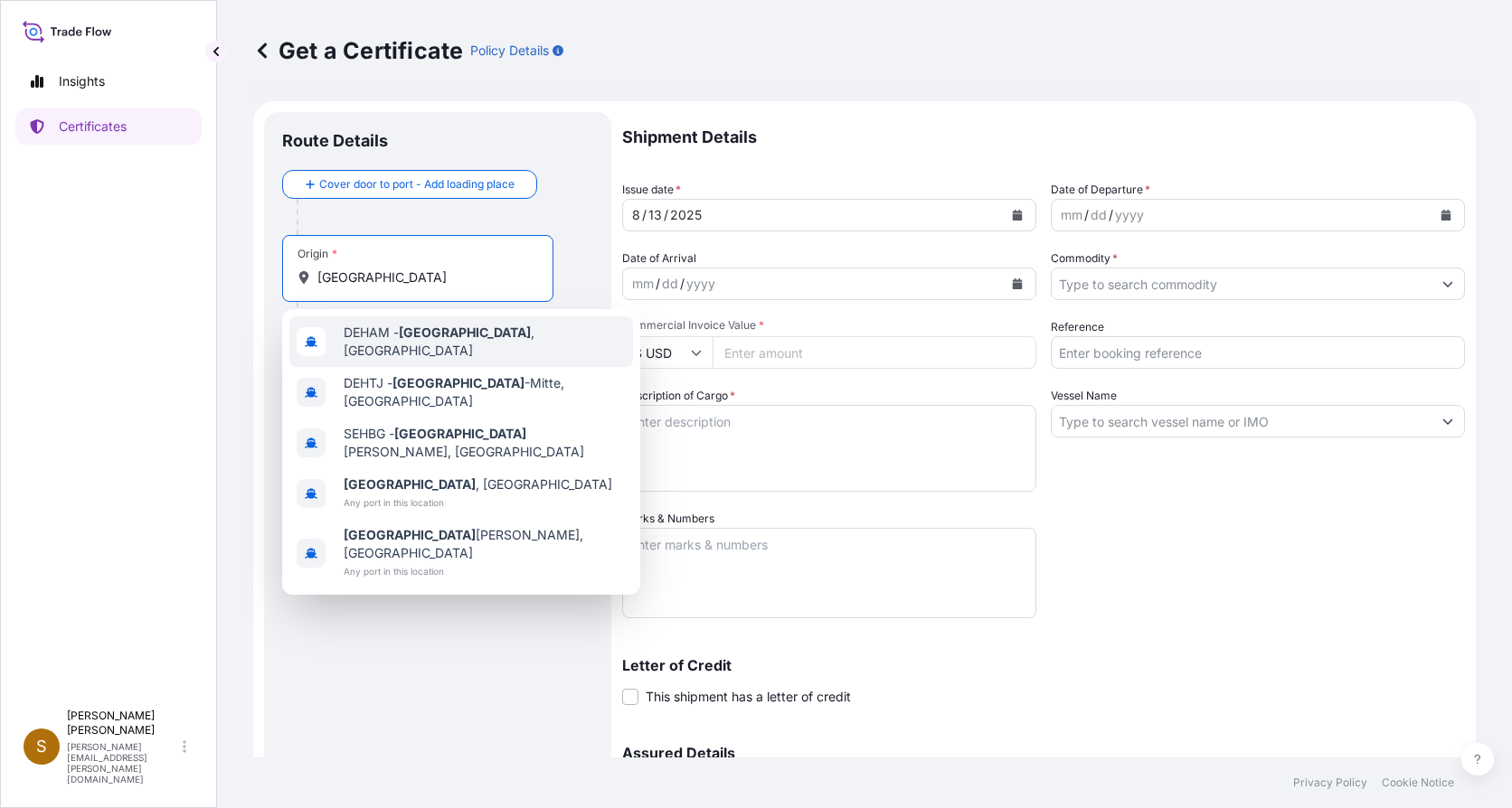
click at [411, 347] on div "DEHAM - Hamburg , Germany" at bounding box center [461, 341] width 344 height 51
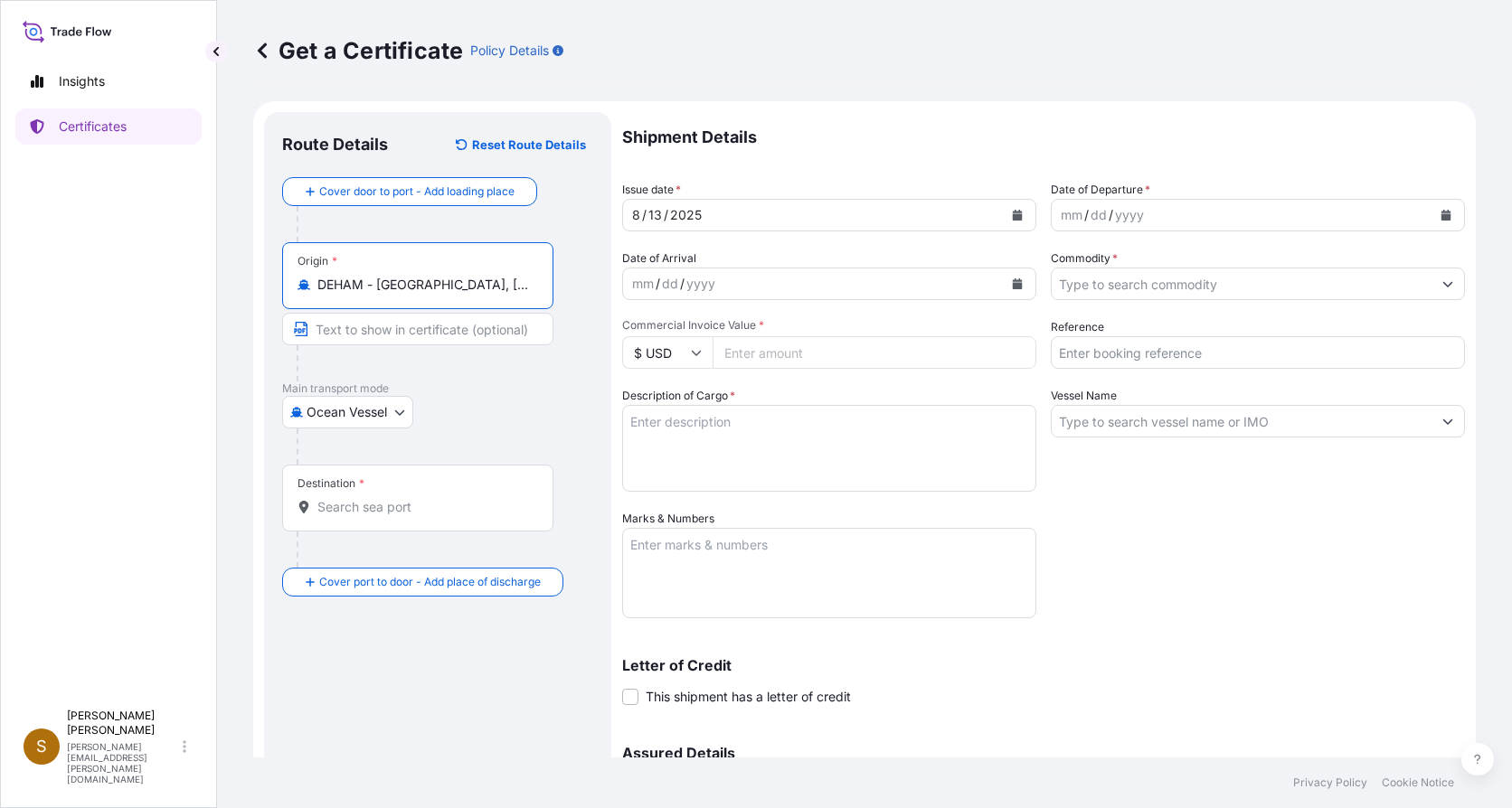
type input "DEHAM - Hamburg, Germany"
click at [357, 507] on input "Destination *" at bounding box center [424, 507] width 213 height 18
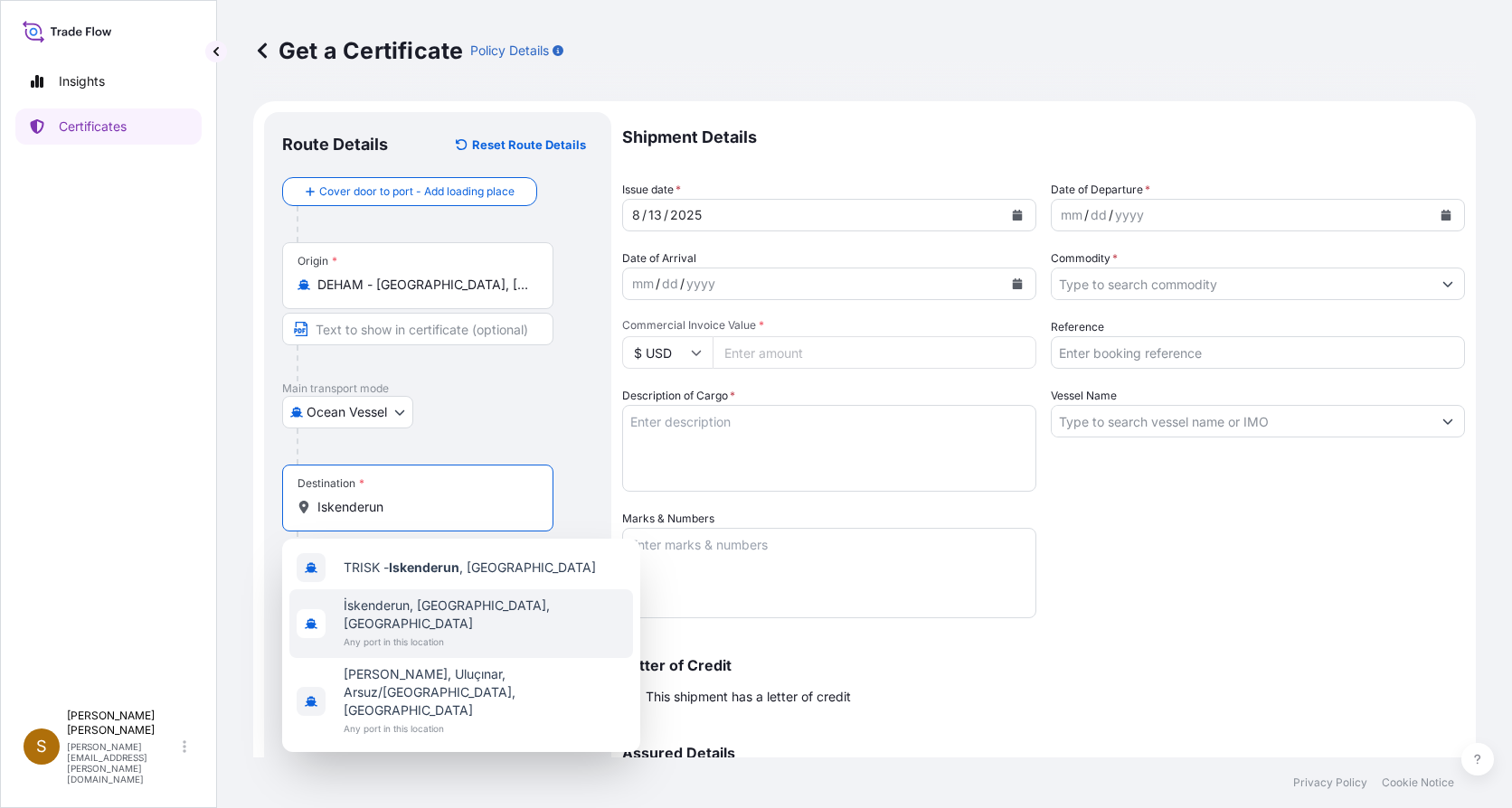
click at [453, 633] on span "Any port in this location" at bounding box center [484, 642] width 282 height 18
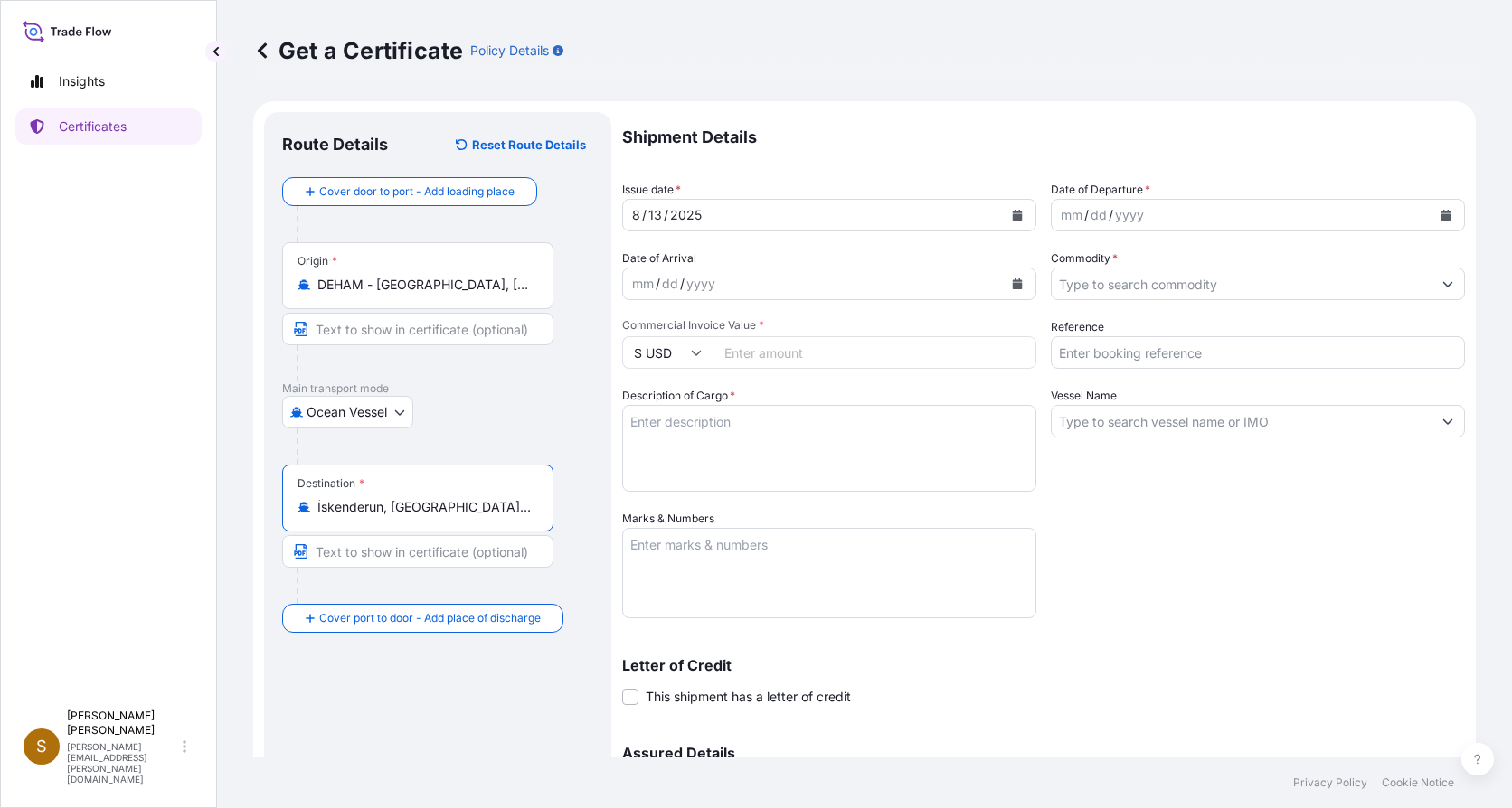
type input "İskenderun, Hatay, Türkiye"
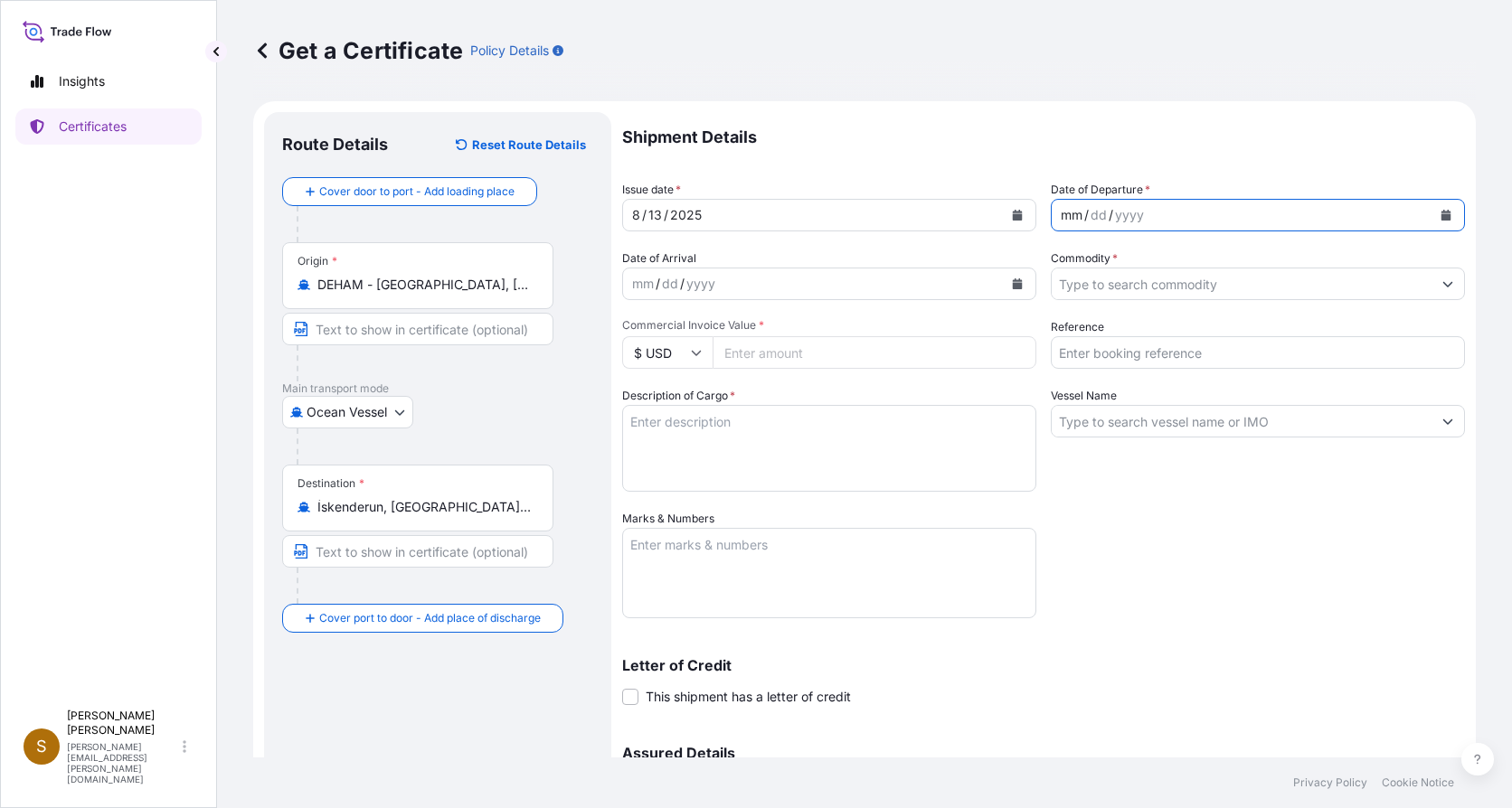
click at [1059, 217] on div "mm" at bounding box center [1072, 215] width 25 height 22
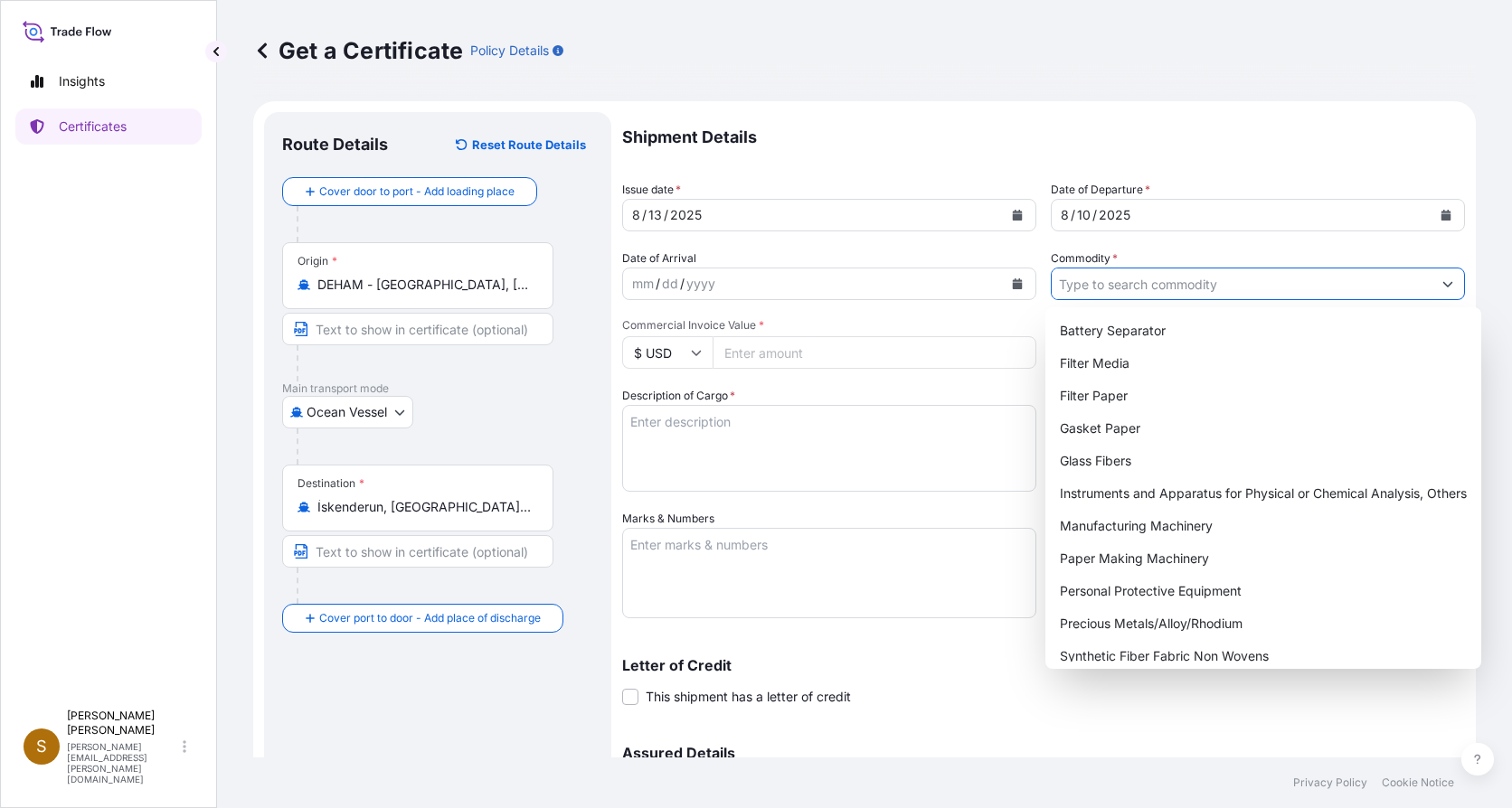
click at [1179, 284] on input "Commodity *" at bounding box center [1241, 283] width 380 height 32
click at [1113, 399] on div "Filter Paper" at bounding box center [1262, 395] width 422 height 32
type input "Filter Paper"
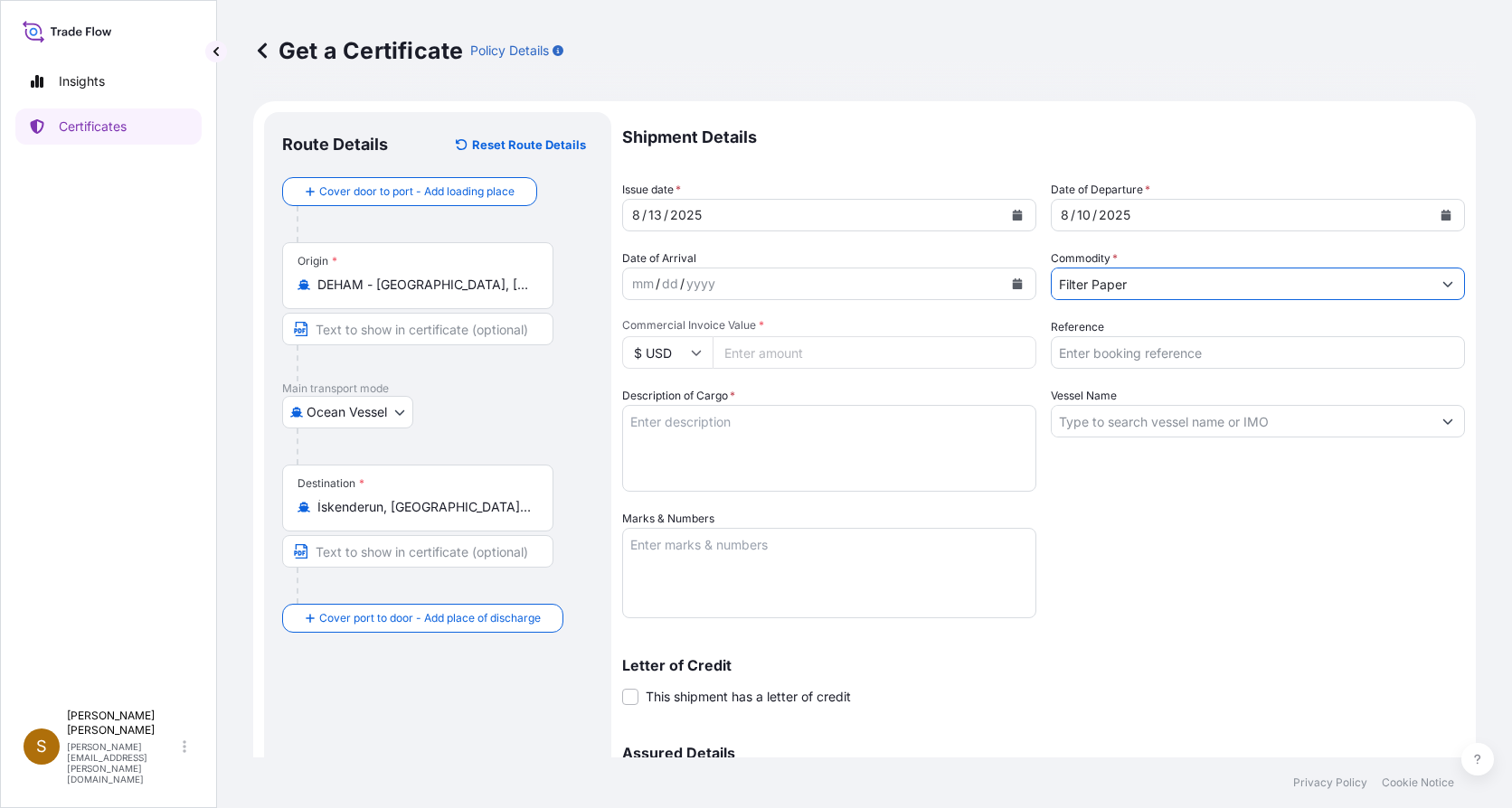
click at [1100, 355] on input "Reference" at bounding box center [1258, 352] width 414 height 32
type input "4143137"
click at [1085, 434] on input "Vessel Name" at bounding box center [1241, 421] width 380 height 32
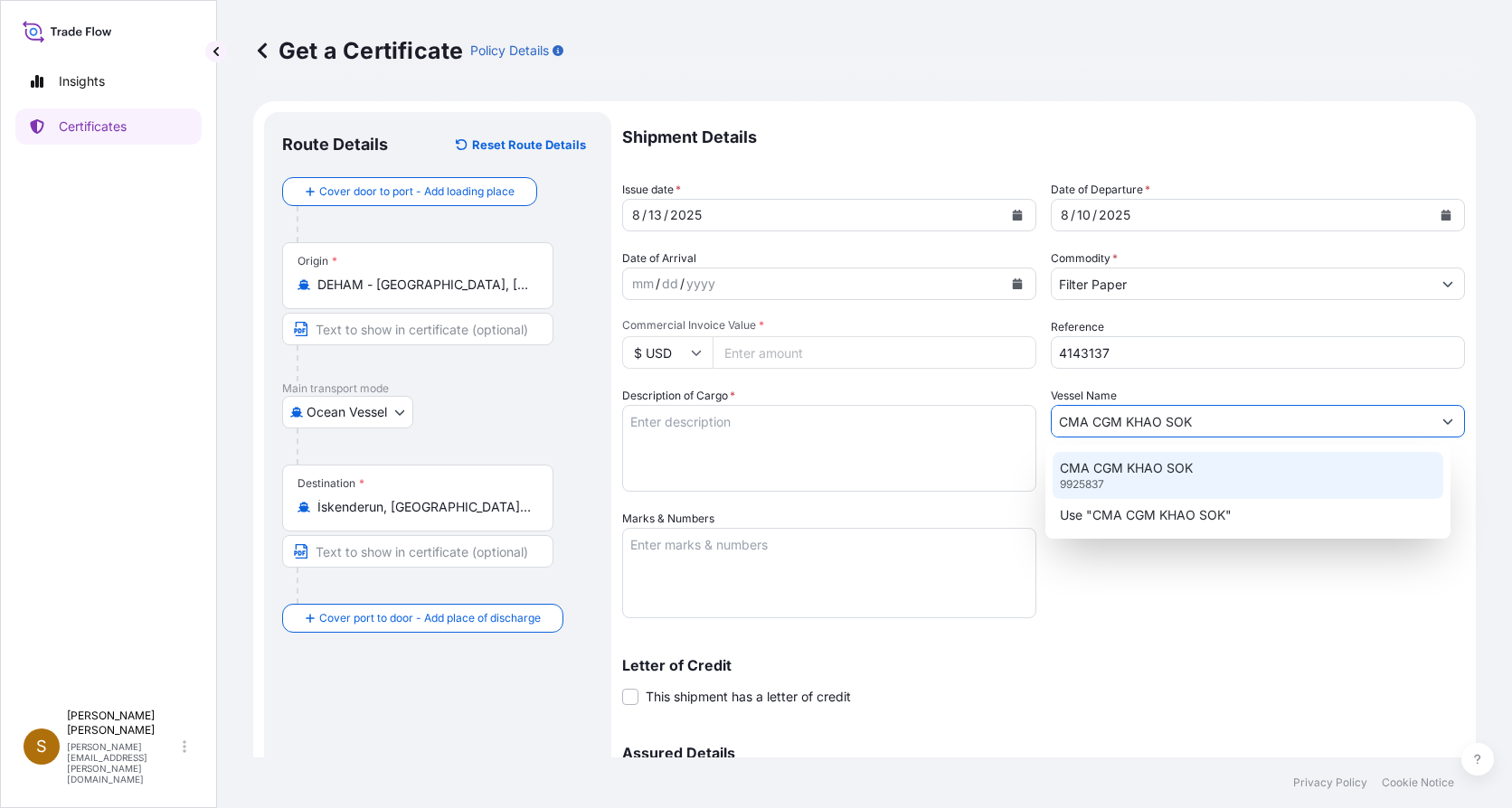
click at [1099, 461] on p "CMA CGM KHAO SOK" at bounding box center [1126, 468] width 133 height 18
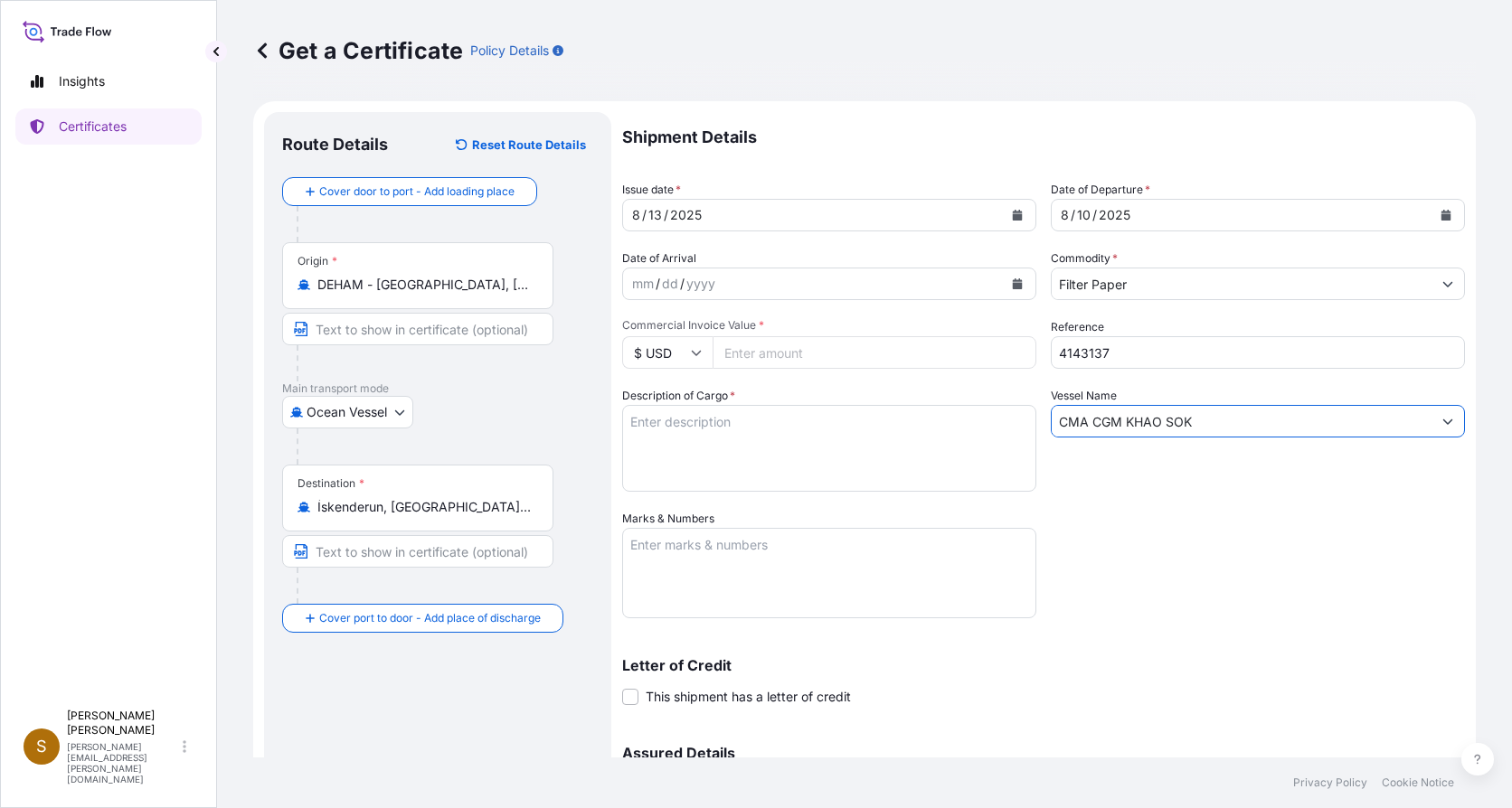
type input "CMA CGM KHAO SOK"
click at [689, 354] on input "$ USD" at bounding box center [667, 352] width 90 height 32
click at [649, 401] on div "€ EUR" at bounding box center [667, 402] width 76 height 34
type input "€ EUR"
click at [770, 355] on input "Commercial Invoice Value *" at bounding box center [874, 352] width 324 height 32
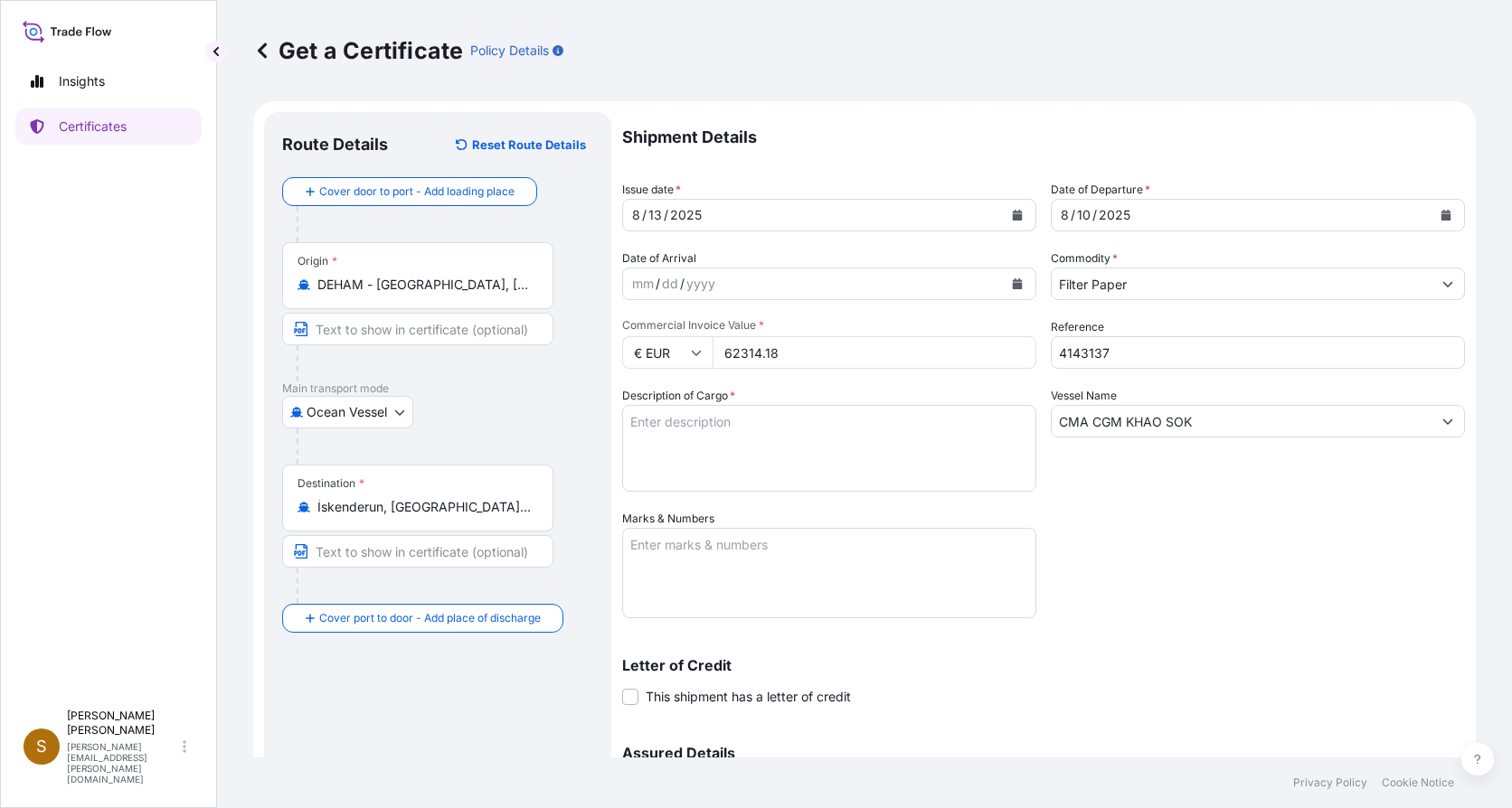
type input "62314.18"
click at [754, 443] on textarea "Description of Cargo *" at bounding box center [829, 448] width 414 height 87
type textarea "82 Packages - packed on 45 Pallets Filter Paper in Reels, 18549,0 kgs"
click at [793, 589] on textarea "Marks & Numbers" at bounding box center [829, 573] width 414 height 90
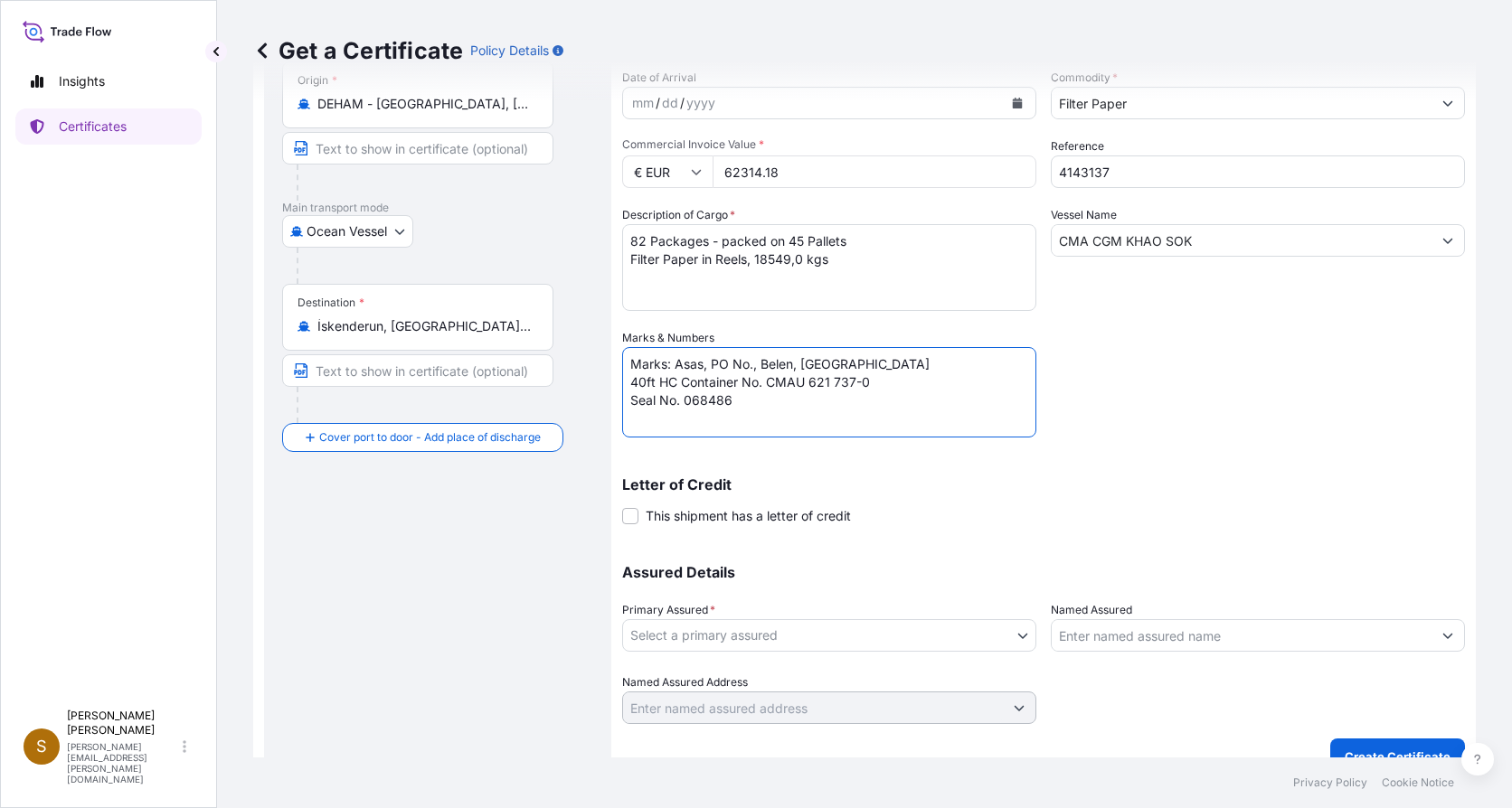
scroll to position [208, 0]
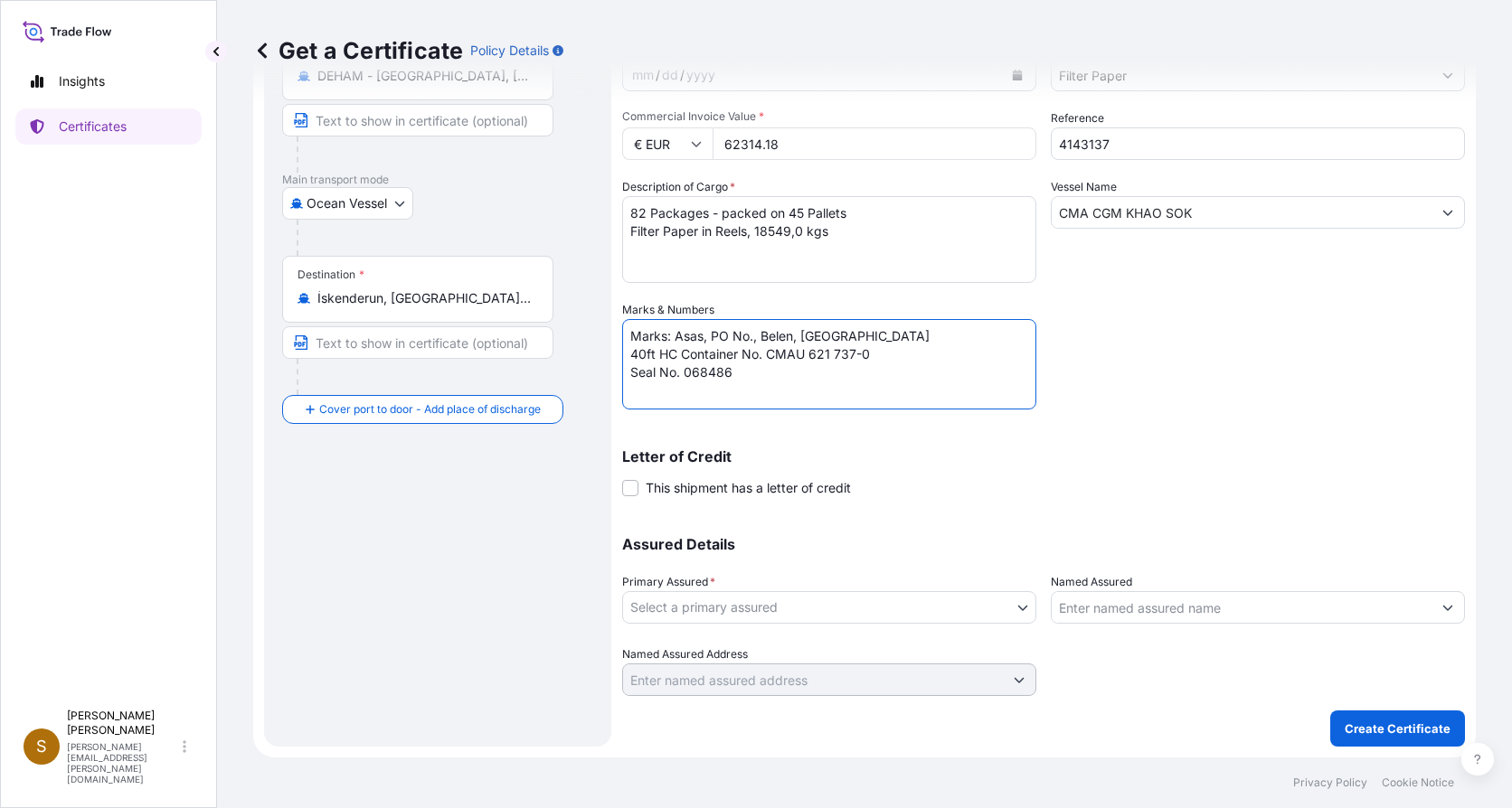
type textarea "Marks: Asas, PO No., Belen, Turkey 40ft HC Container No. CMAU 621 737-0 Seal No…"
click at [1018, 603] on body "Insights Certificates S Sandra Forster sandra.forster@hovo.de Get a Certificate…" at bounding box center [756, 404] width 1512 height 808
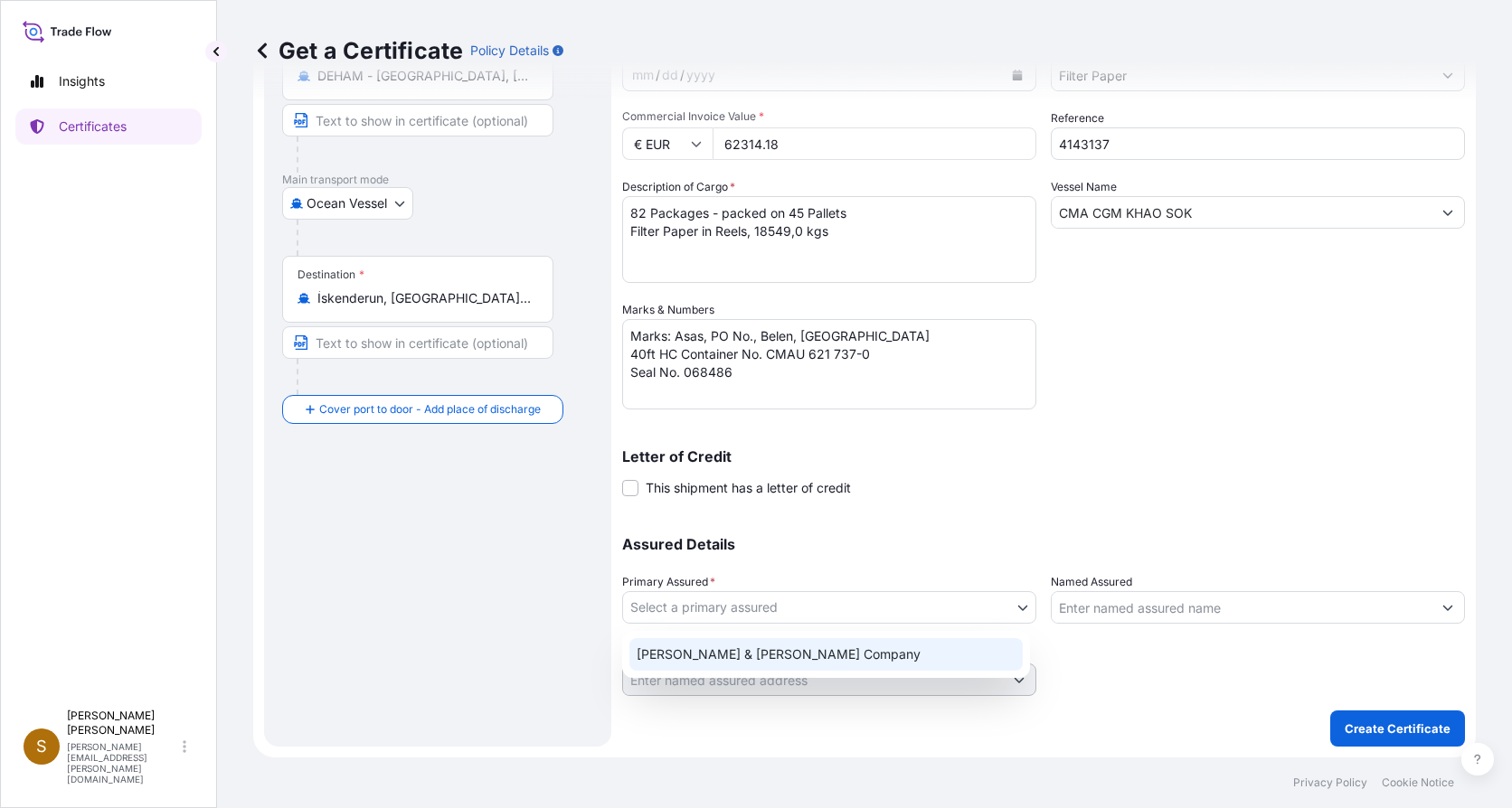
click at [821, 664] on div "Hollingsworth & Vose Company" at bounding box center [826, 653] width 393 height 32
select select "31506"
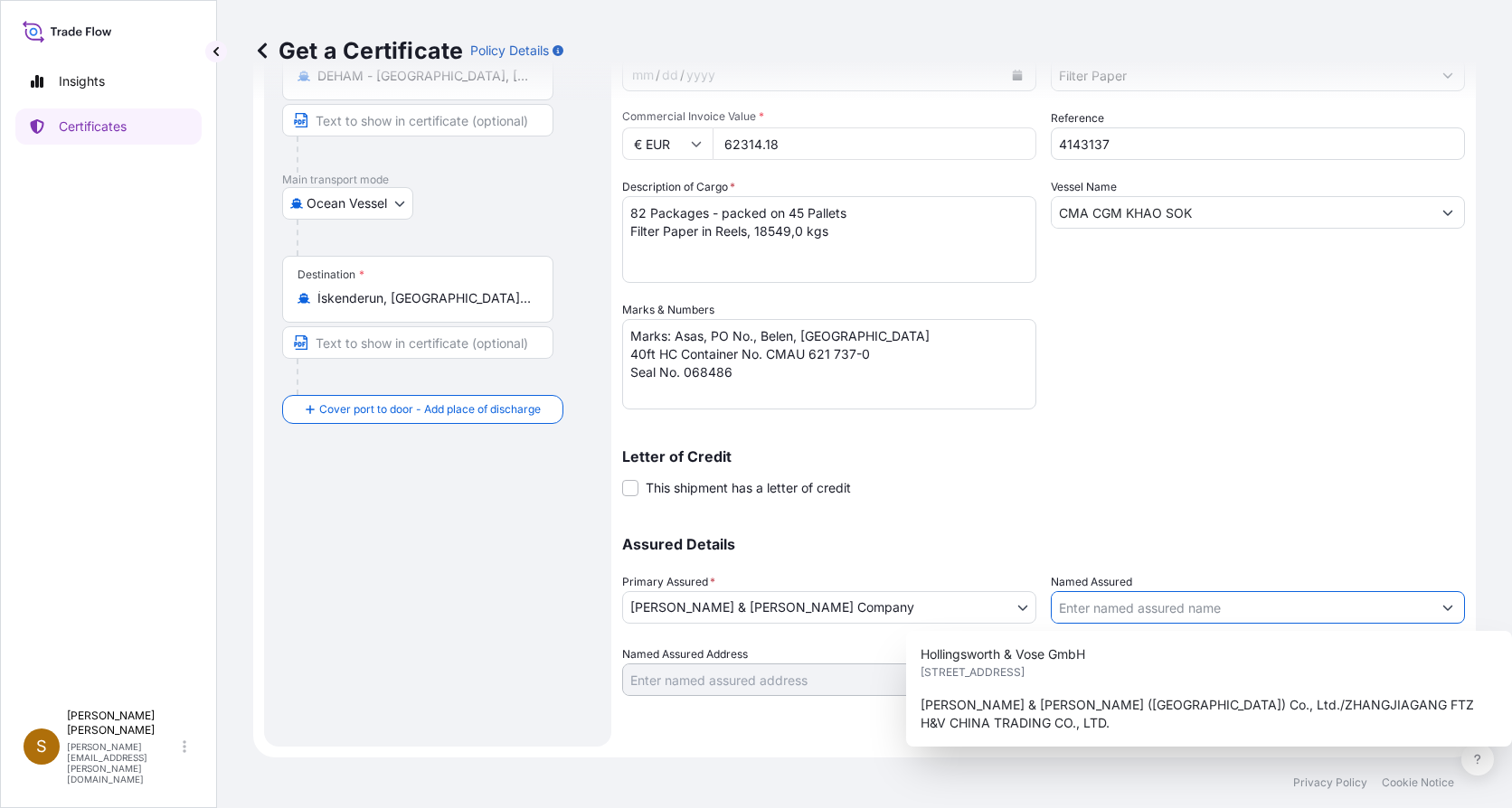
click at [1439, 600] on button "Show suggestions" at bounding box center [1446, 606] width 32 height 32
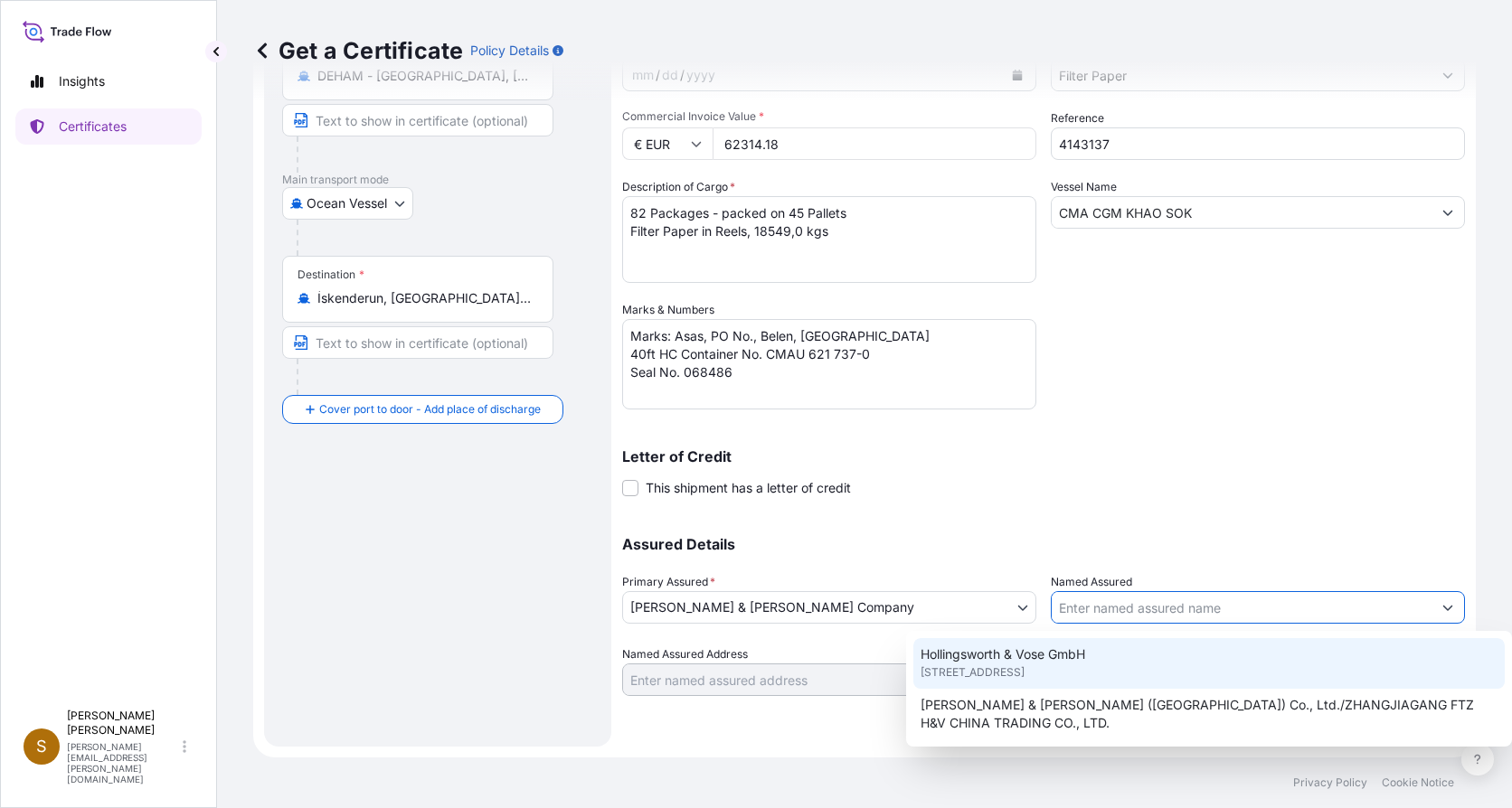
click at [1025, 668] on span "Berleburger Str. 71, 35116, Hatzfeld/Eder, GERMANY" at bounding box center [972, 672] width 104 height 18
type input "Hollingsworth & Vose GmbH"
type input "Berleburger Str. 71"
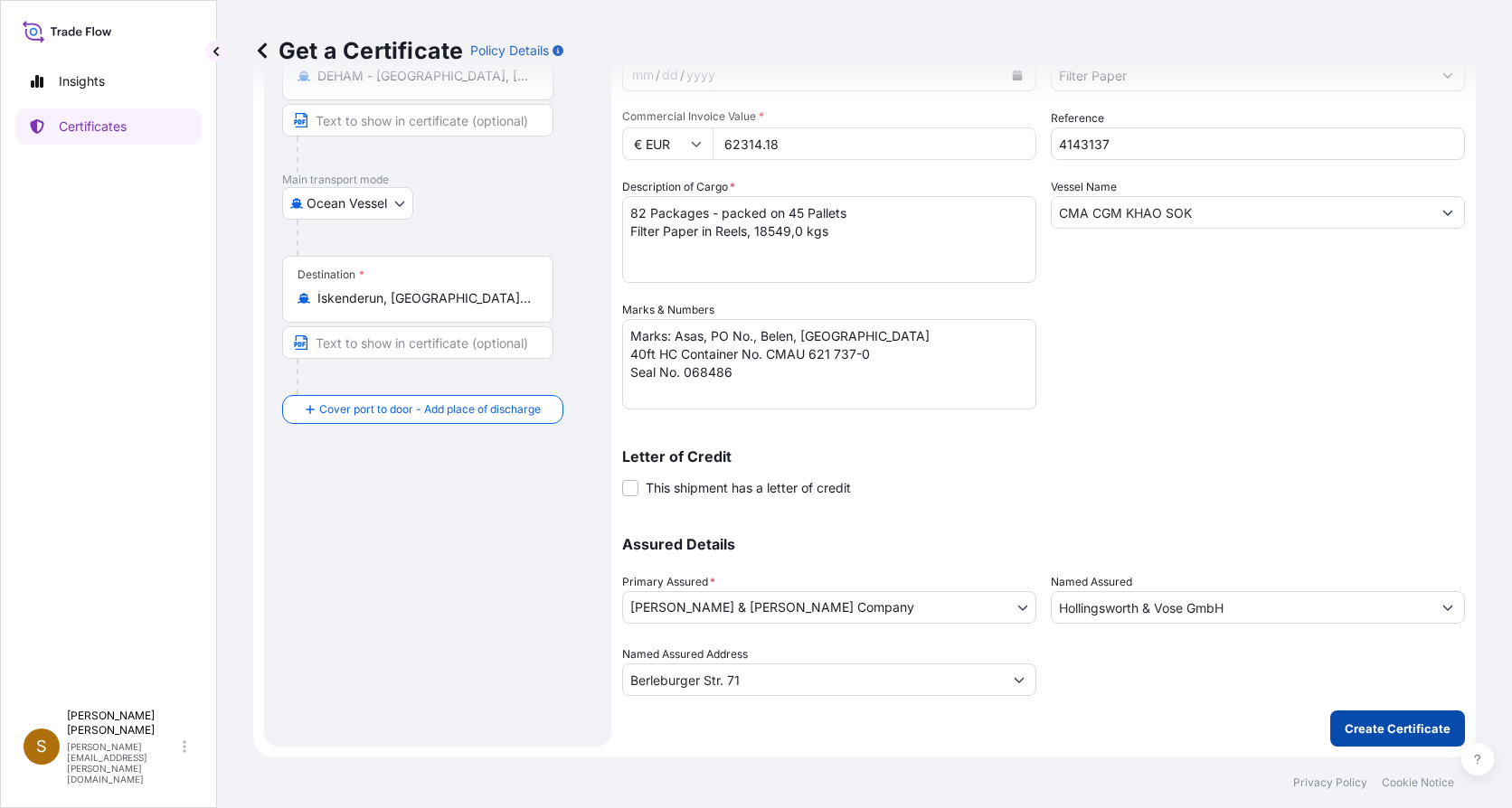
click at [1330, 726] on button "Create Certificate" at bounding box center [1397, 728] width 135 height 36
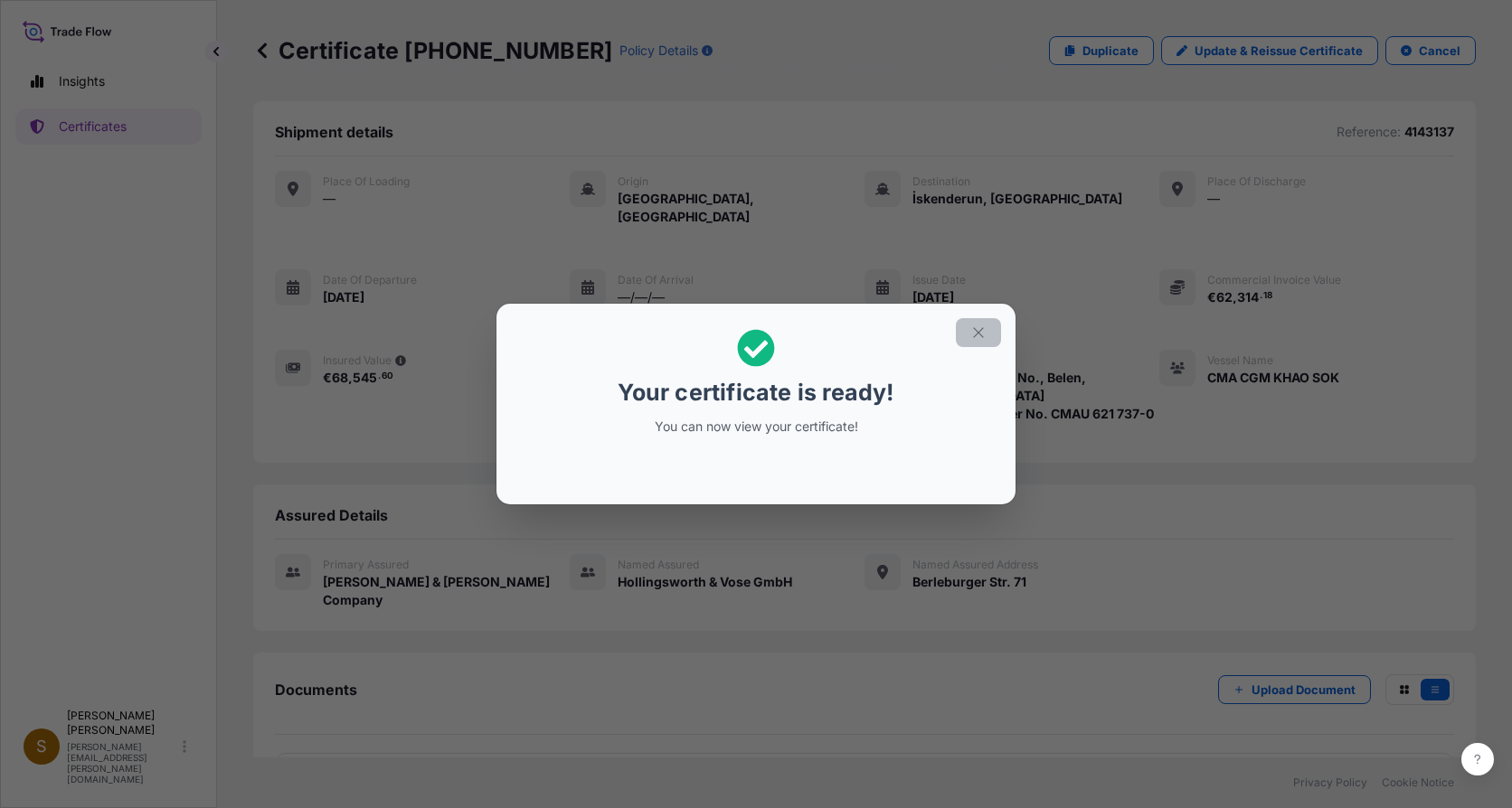
click at [980, 329] on icon "button" at bounding box center [978, 333] width 17 height 17
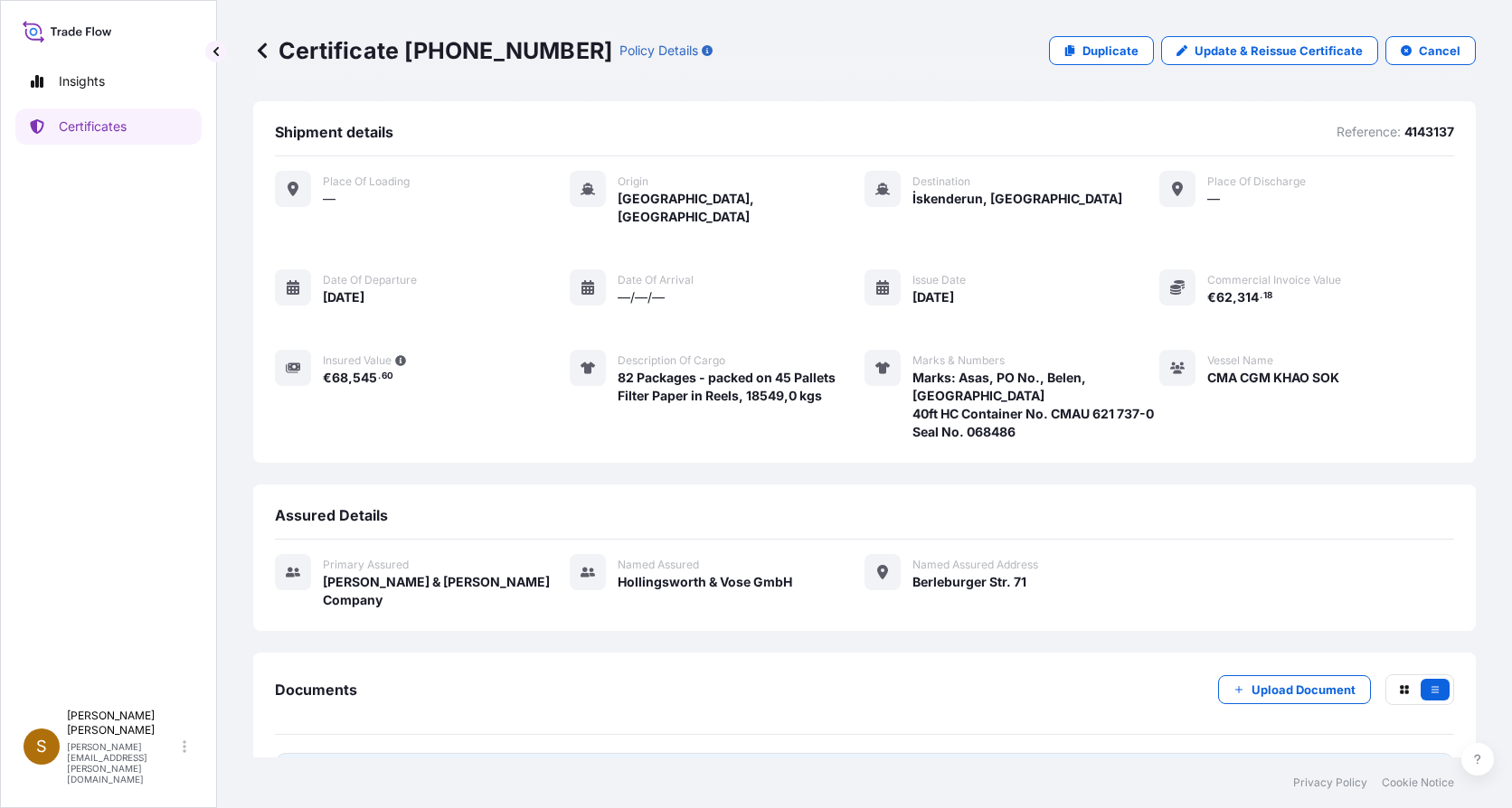
click at [329, 767] on span "Certificate" at bounding box center [355, 776] width 66 height 18
